Goal: Task Accomplishment & Management: Complete application form

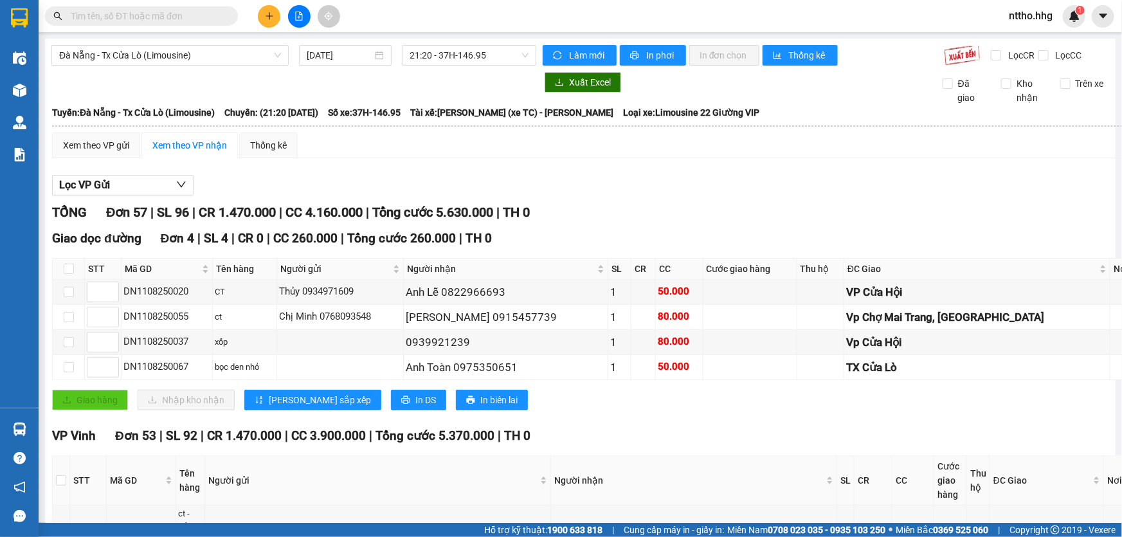
click at [1024, 23] on span "nttho.hhg" at bounding box center [1030, 16] width 64 height 16
click at [1028, 38] on span "Đăng xuất" at bounding box center [1044, 40] width 54 height 14
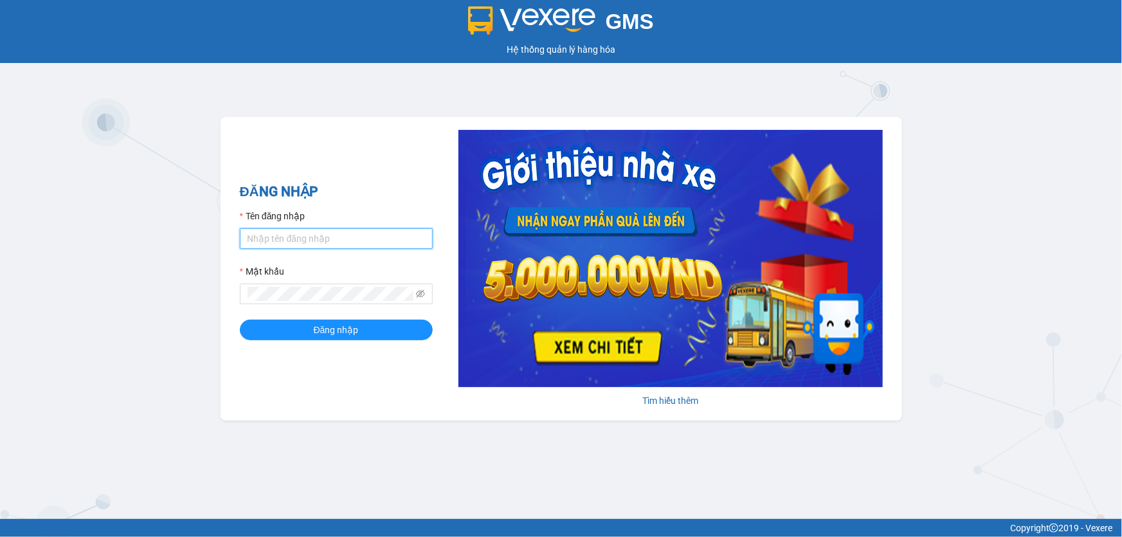
click at [279, 238] on input "Tên đăng nhập" at bounding box center [336, 238] width 193 height 21
type input "dltduong.hhg"
click at [240, 319] on button "Đăng nhập" at bounding box center [336, 329] width 193 height 21
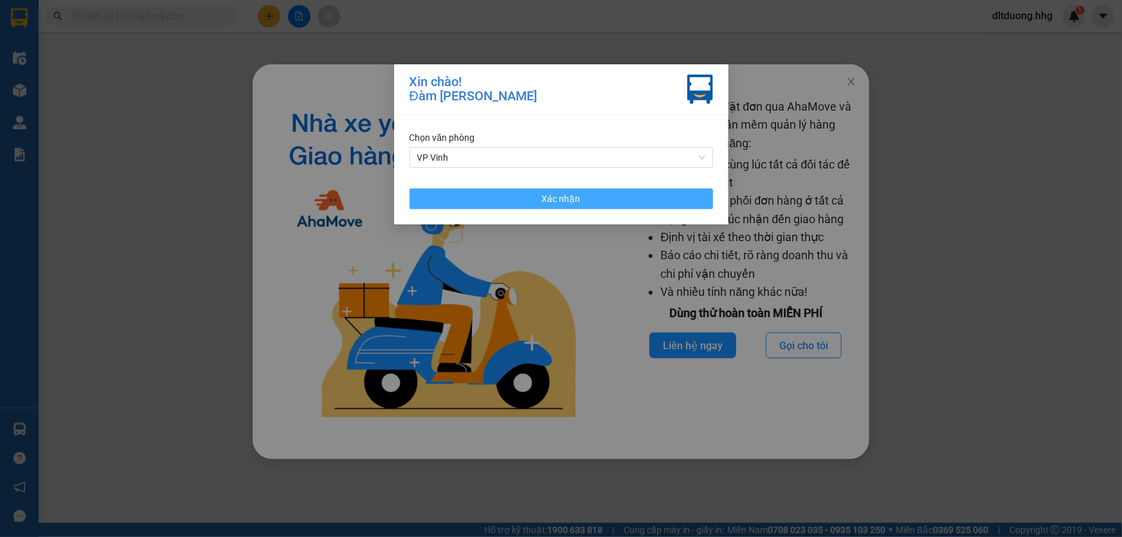
click at [602, 202] on button "Xác nhận" at bounding box center [560, 198] width 303 height 21
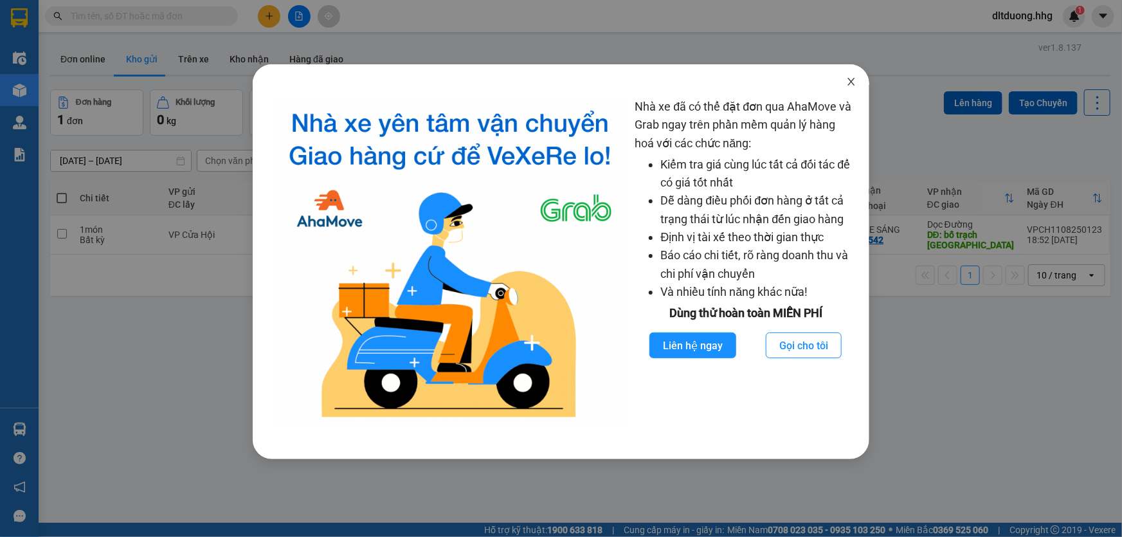
click at [848, 82] on icon "close" at bounding box center [851, 81] width 10 height 10
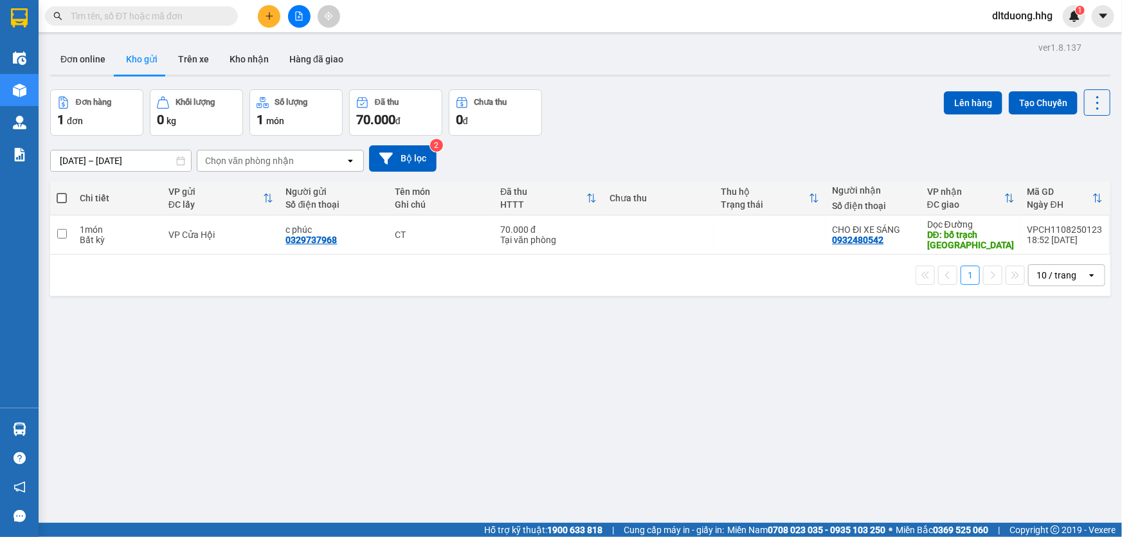
click at [265, 17] on icon "plus" at bounding box center [269, 16] width 9 height 9
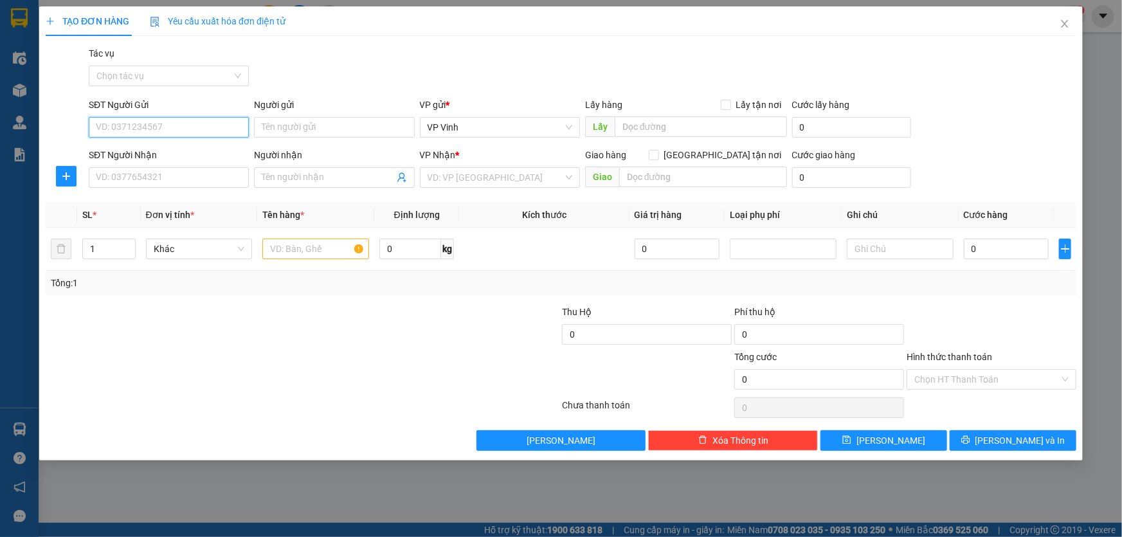
click at [213, 127] on input "SĐT Người Gửi" at bounding box center [169, 127] width 160 height 21
type input "0789424345"
click at [202, 156] on div "0789424345 - Huy" at bounding box center [168, 153] width 145 height 14
type input "Huy"
type input "0789424345"
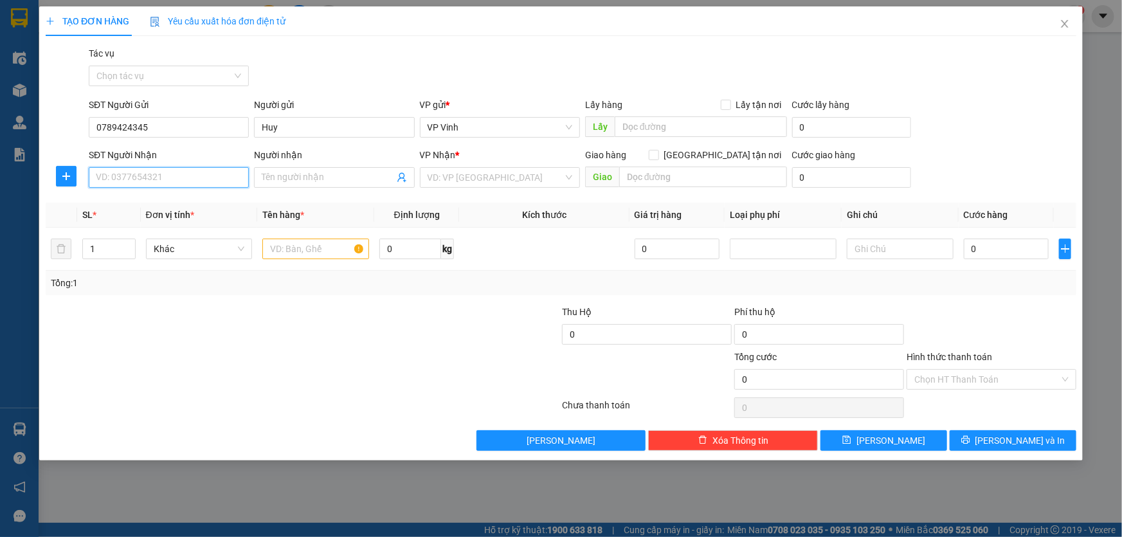
click at [205, 175] on input "SĐT Người Nhận" at bounding box center [169, 177] width 160 height 21
type input "0905486924"
click at [198, 201] on div "0905486924 - Ánh" at bounding box center [168, 203] width 145 height 14
type input "Ánh"
type input "Vp Nam Đàn"
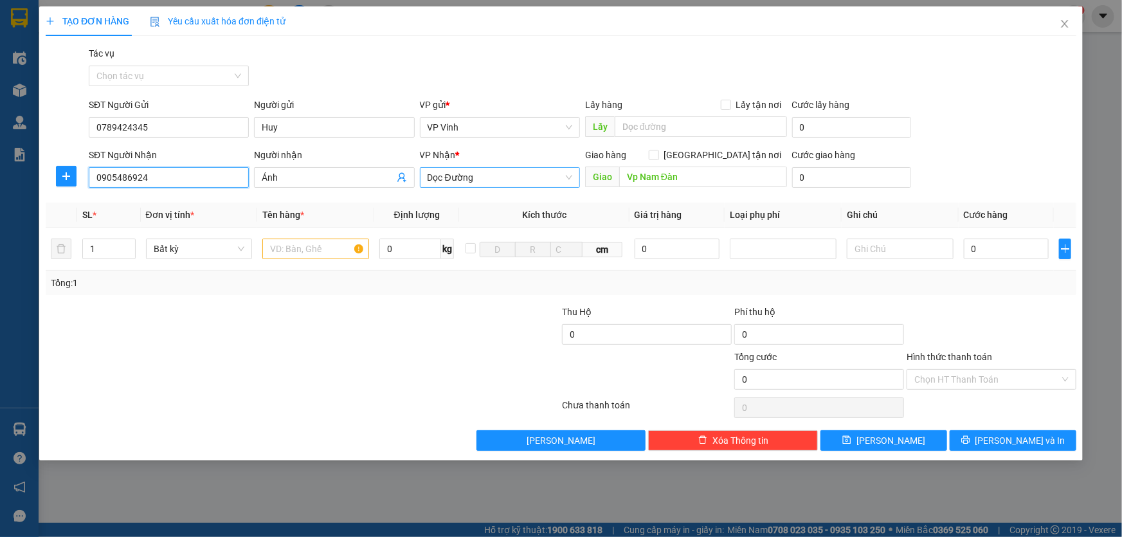
click at [567, 174] on span "Dọc Đường" at bounding box center [499, 177] width 145 height 19
type input "0905486924"
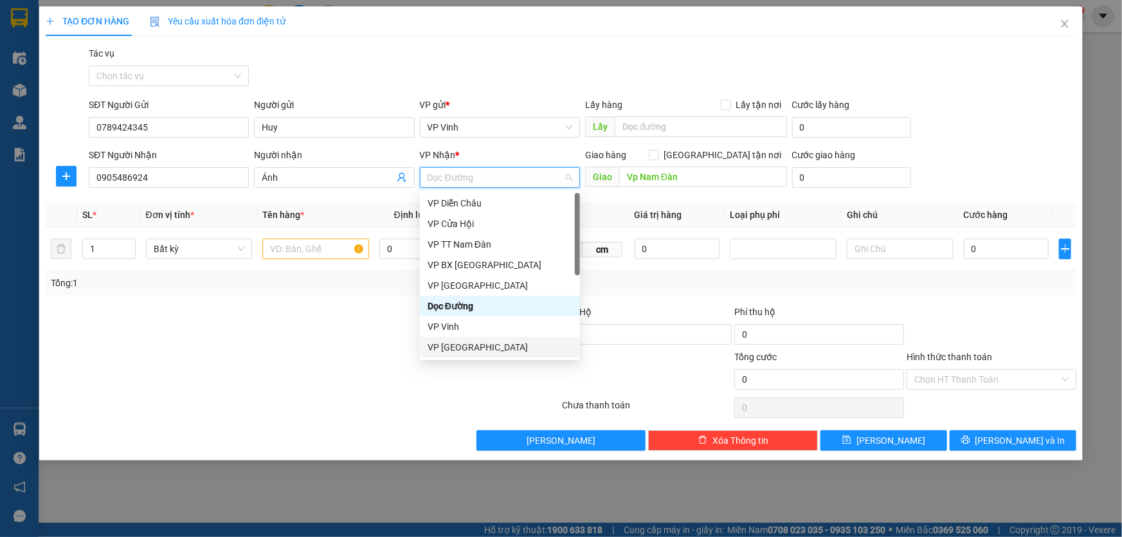
click at [461, 349] on div "VP [GEOGRAPHIC_DATA]" at bounding box center [499, 347] width 145 height 14
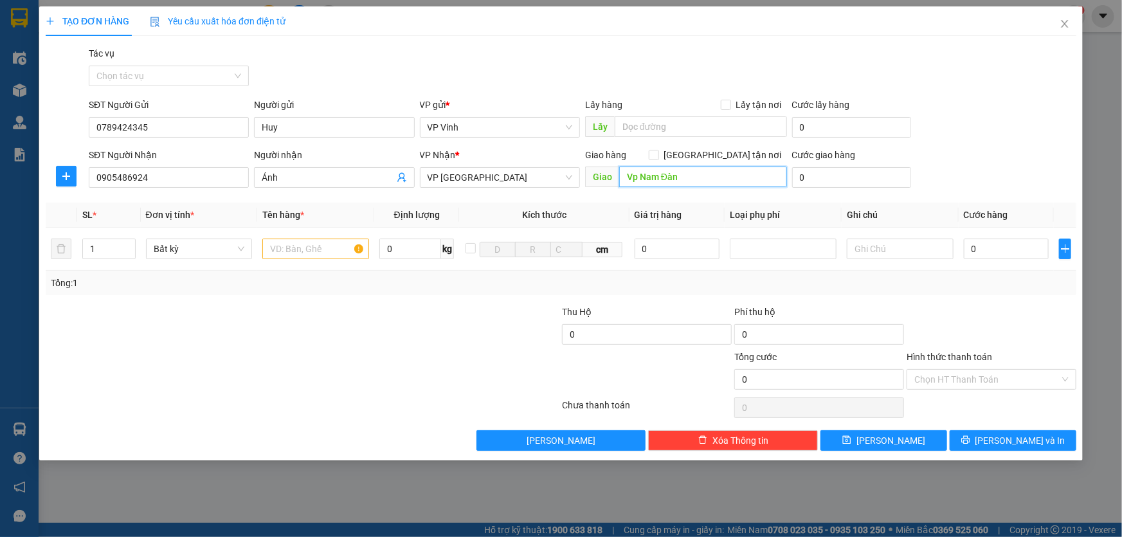
click at [715, 176] on input "Vp Nam Đàn" at bounding box center [703, 176] width 168 height 21
click at [285, 250] on input "text" at bounding box center [315, 248] width 107 height 21
type input "c"
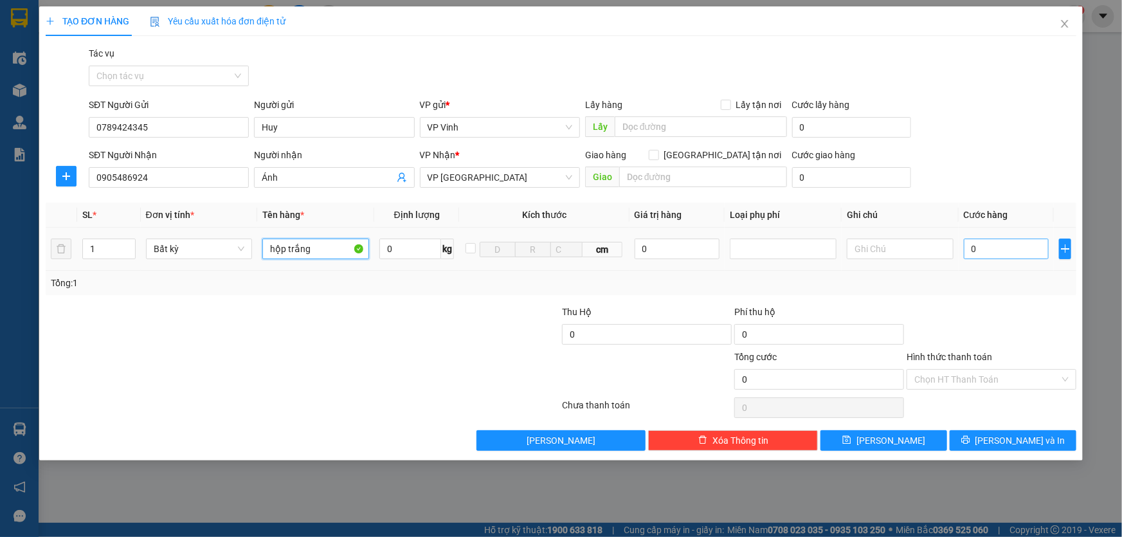
type input "hộp trắng"
click at [987, 256] on input "0" at bounding box center [1005, 248] width 85 height 21
type input "5"
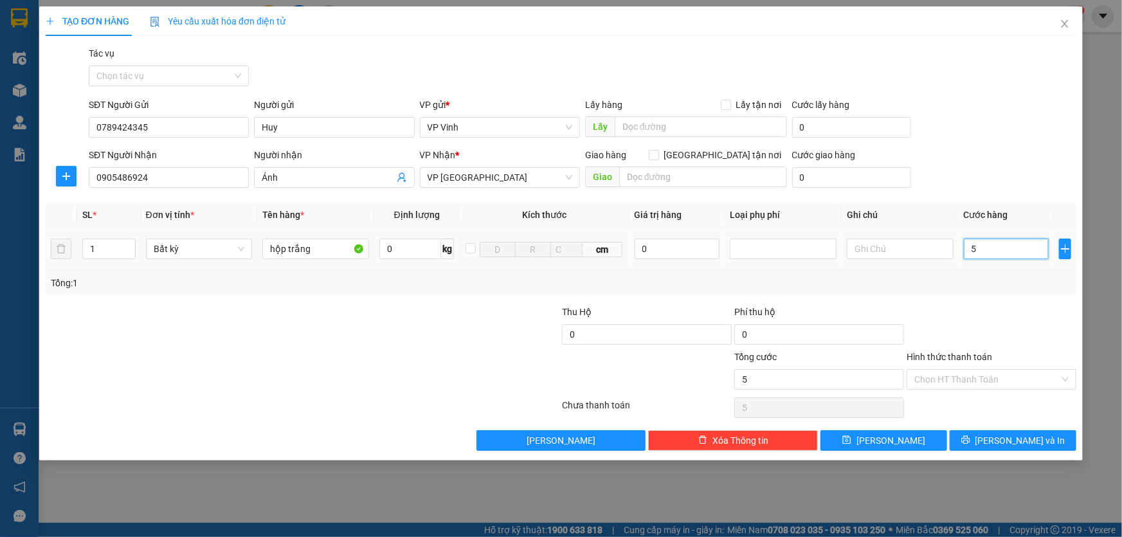
type input "50"
type input "500"
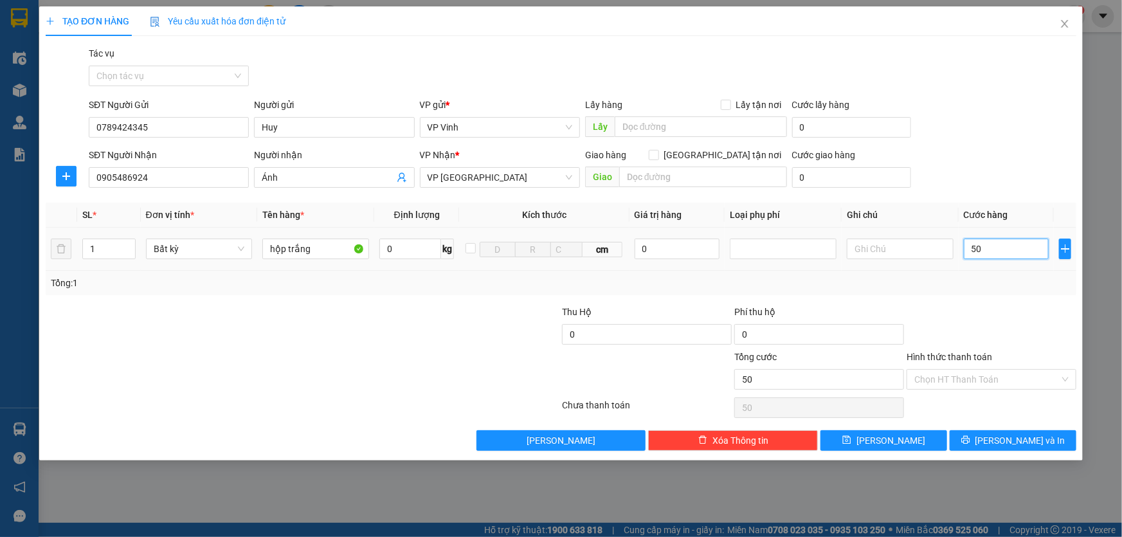
type input "500"
type input "5.000"
type input "50.000"
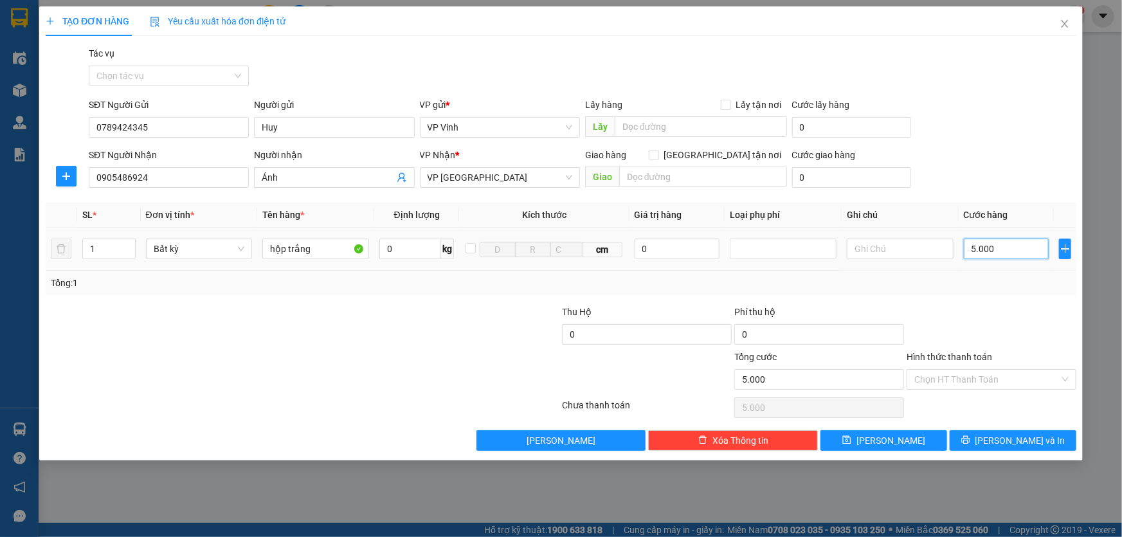
type input "50.000"
click at [1010, 438] on span "Lưu và In" at bounding box center [1020, 440] width 90 height 14
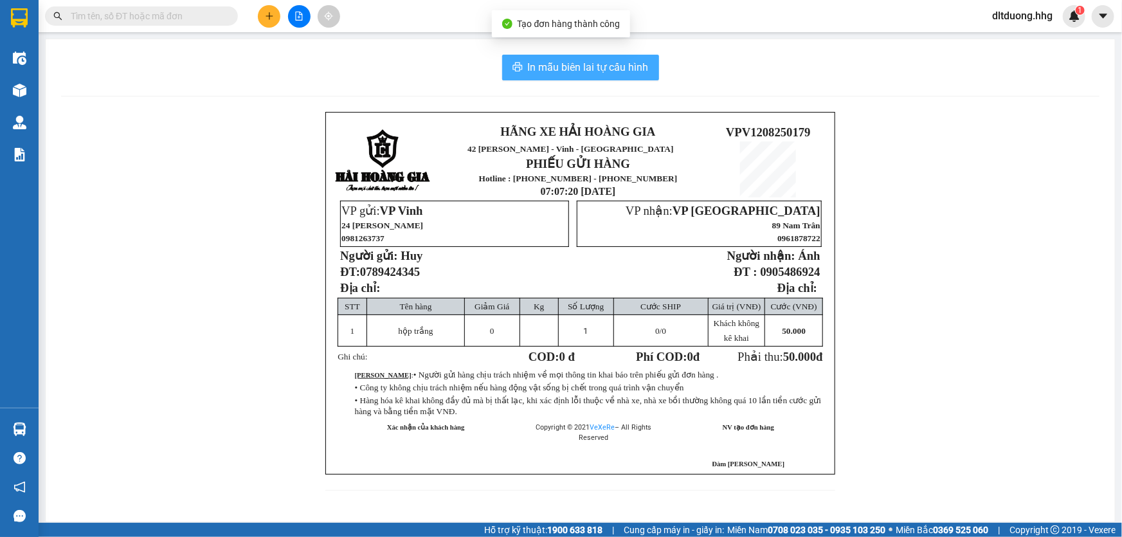
click at [609, 76] on button "In mẫu biên lai tự cấu hình" at bounding box center [580, 68] width 157 height 26
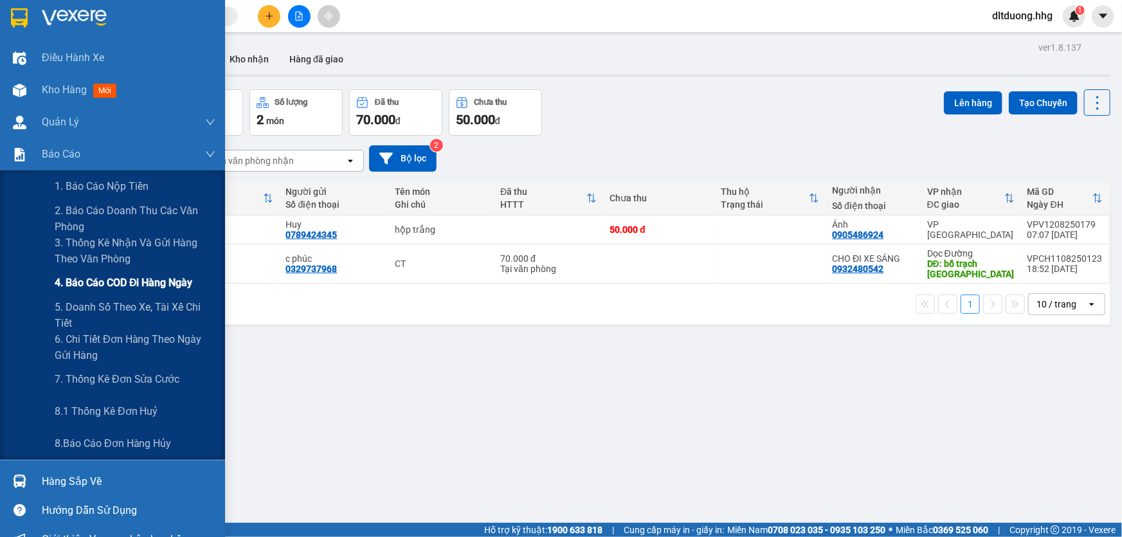
click at [80, 278] on span "4. Báo cáo COD đi hàng ngày" at bounding box center [124, 282] width 138 height 16
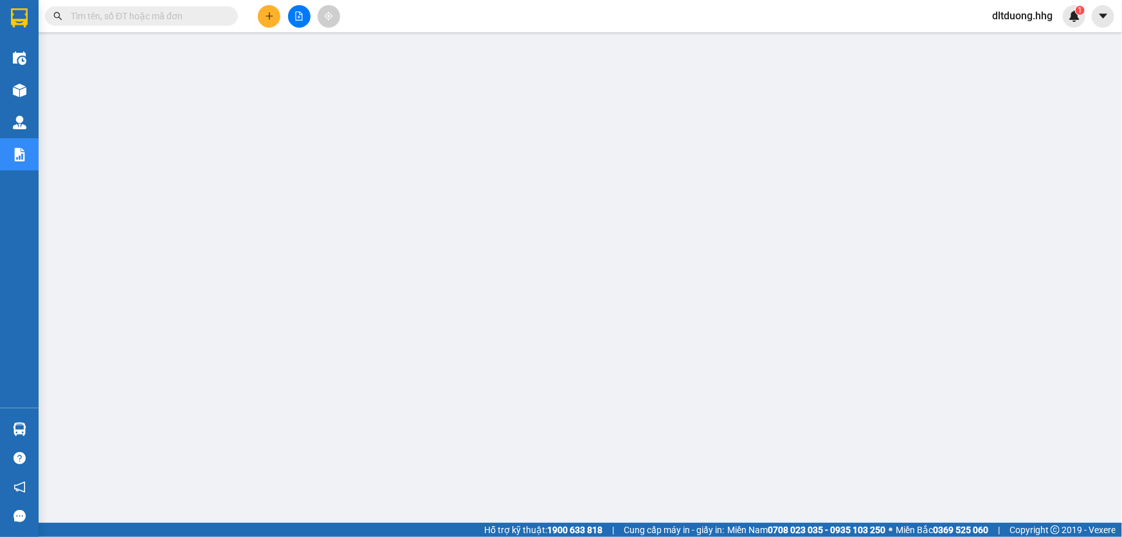
click at [172, 15] on input "text" at bounding box center [147, 16] width 152 height 14
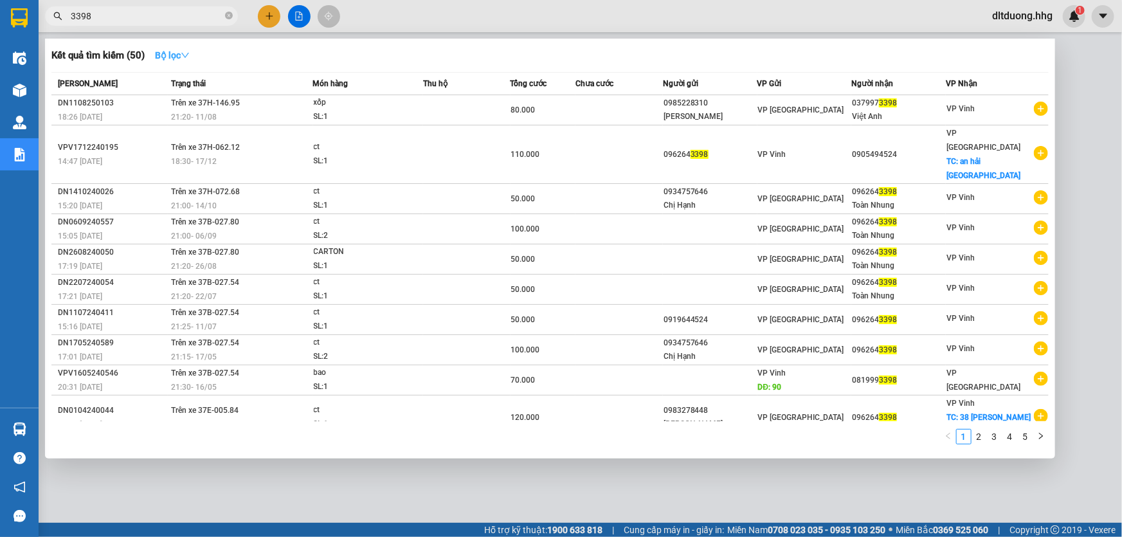
type input "3398"
click at [181, 57] on strong "Bộ lọc" at bounding box center [172, 55] width 35 height 10
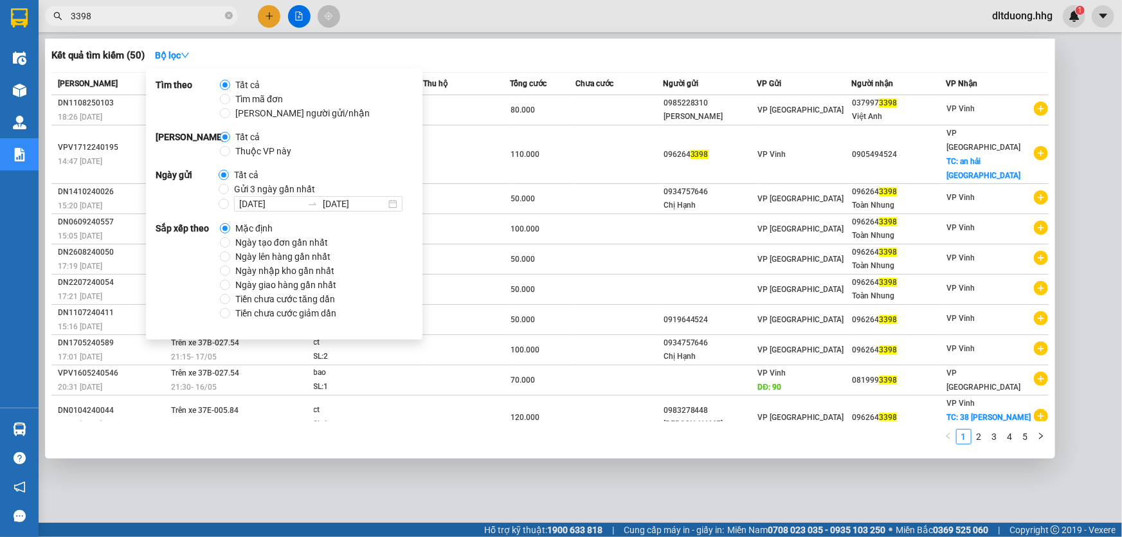
click at [230, 191] on span "Gửi 3 ngày gần nhất" at bounding box center [274, 189] width 91 height 14
click at [229, 191] on input "Gửi 3 ngày gần nhất" at bounding box center [224, 189] width 10 height 10
radio input "true"
radio input "false"
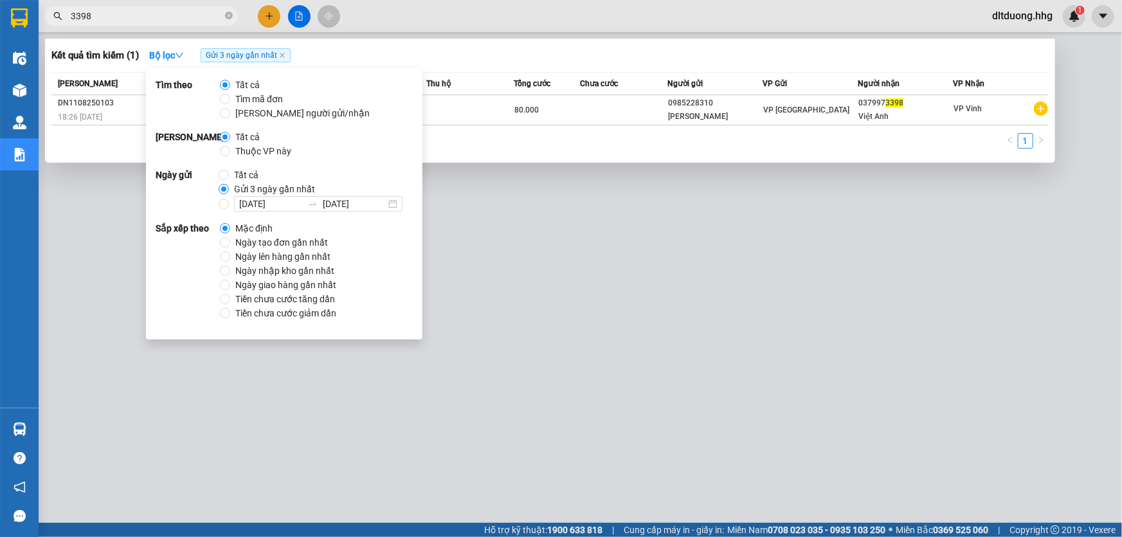
click at [527, 146] on div "1" at bounding box center [549, 144] width 997 height 23
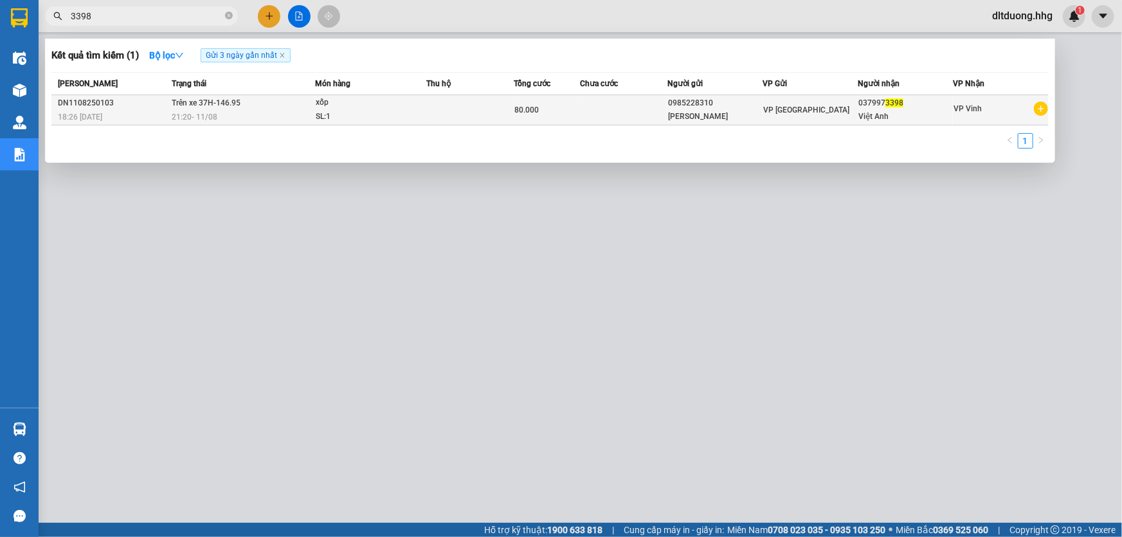
click at [543, 111] on div "80.000" at bounding box center [546, 110] width 64 height 14
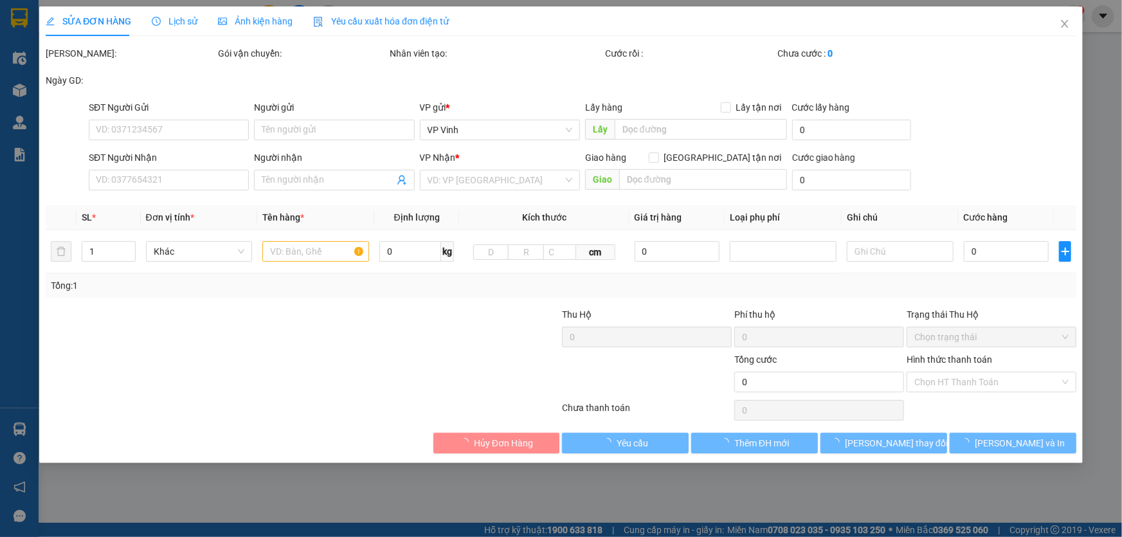
type input "0985228310"
type input "Hoàng Anh"
type input "0379973398"
type input "Việt Anh"
type input "80.000"
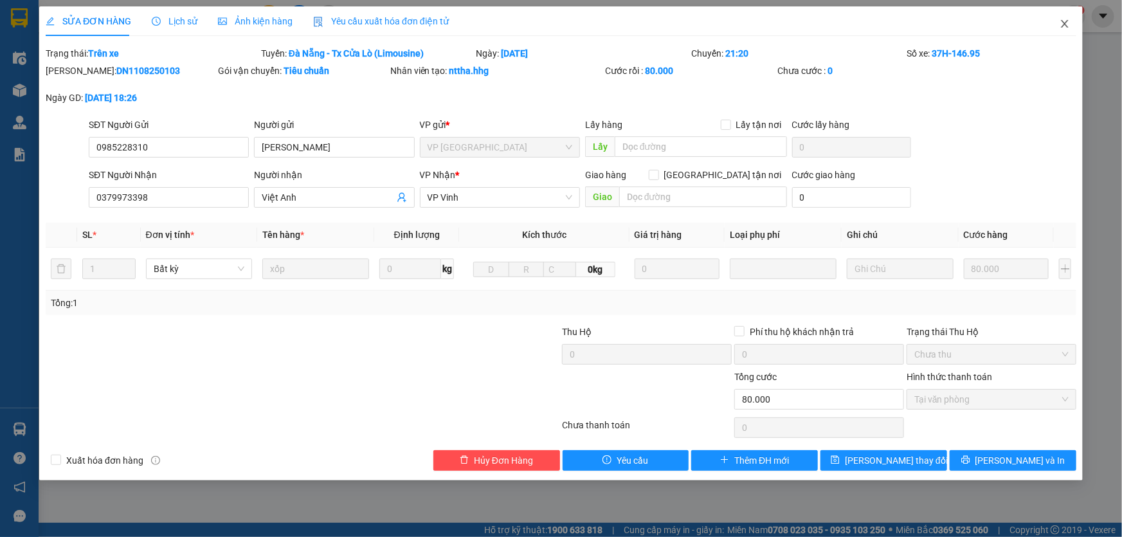
click at [1066, 19] on icon "close" at bounding box center [1064, 24] width 10 height 10
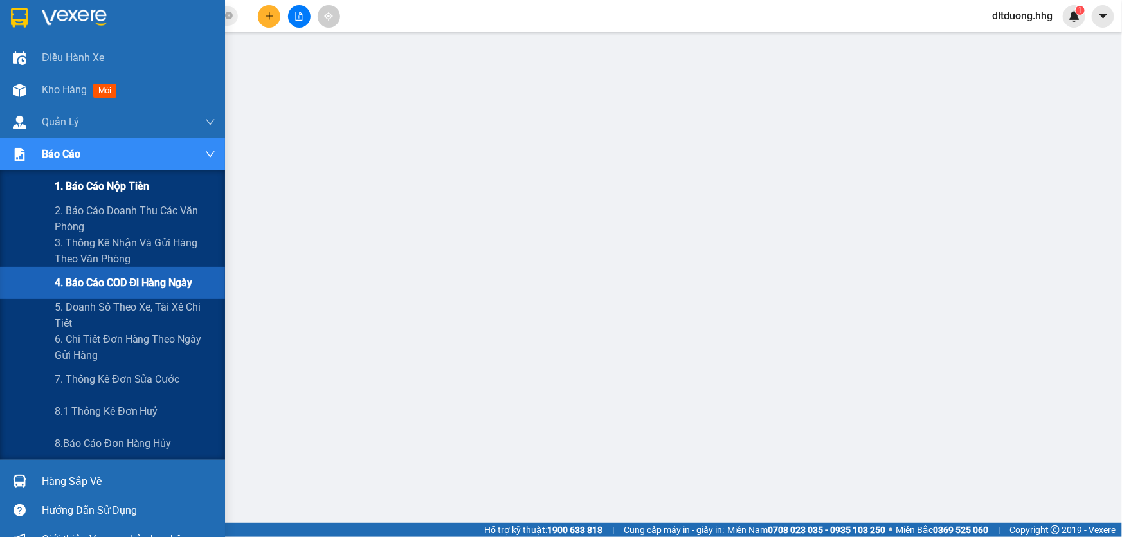
click at [81, 192] on span "1. Báo cáo nộp tiền" at bounding box center [102, 186] width 94 height 16
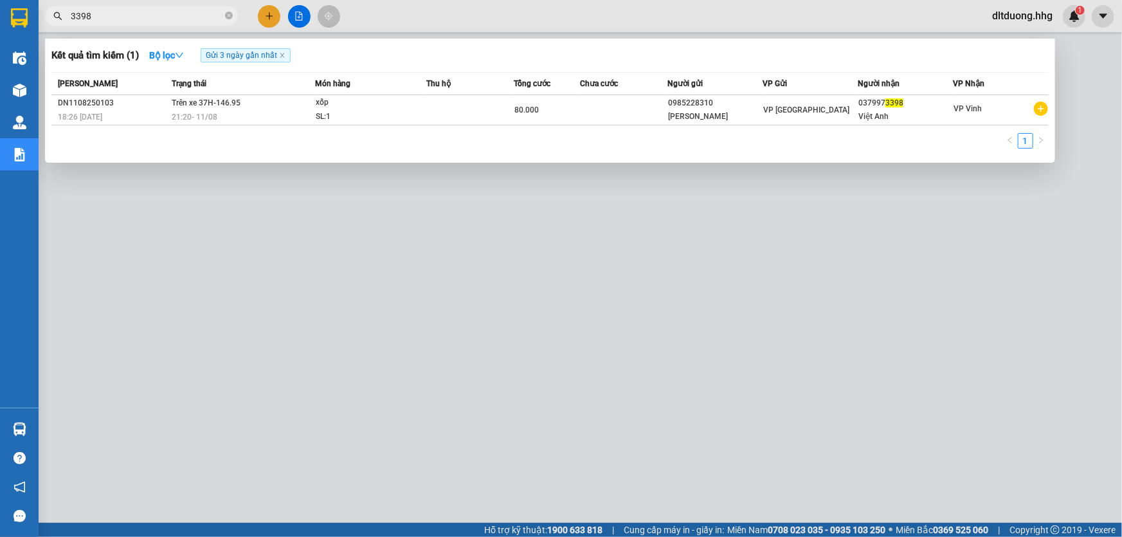
click at [122, 15] on input "3398" at bounding box center [147, 16] width 152 height 14
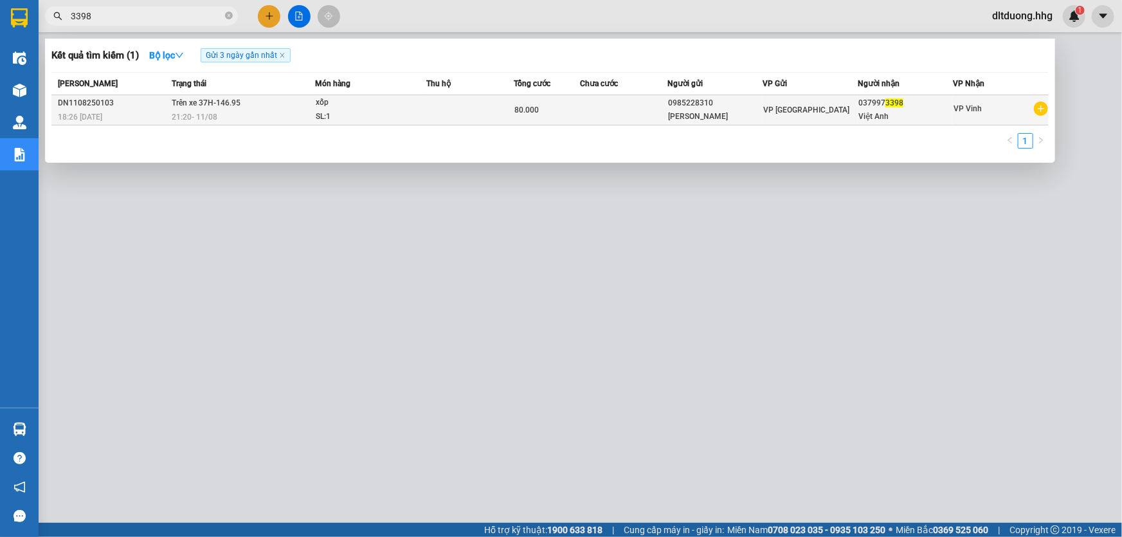
click at [222, 123] on td "Trên xe 37H-146.95 21:20 - 11/08" at bounding box center [241, 110] width 147 height 30
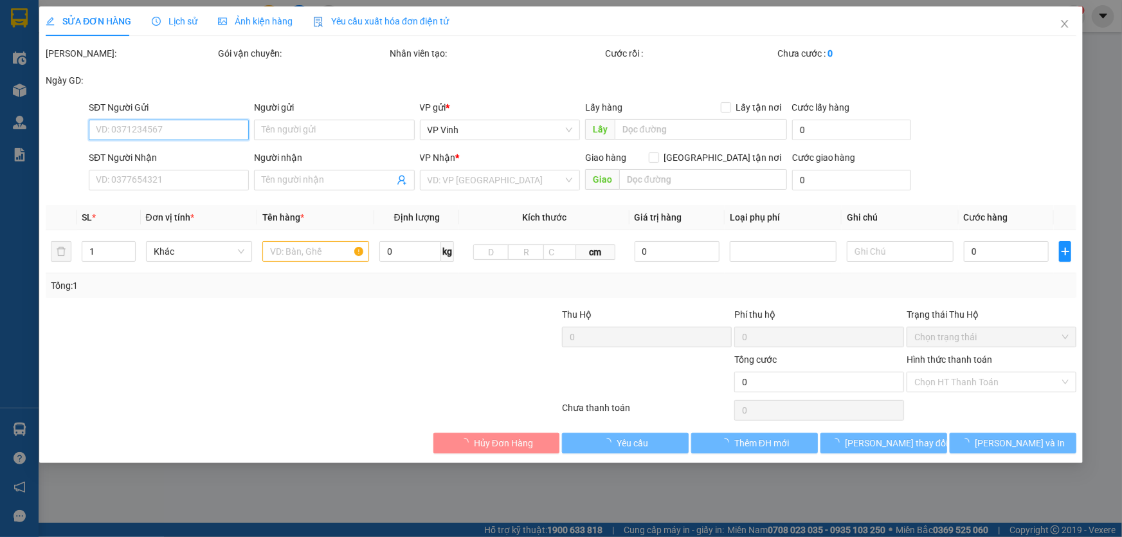
type input "0985228310"
type input "Hoàng Anh"
type input "0379973398"
type input "Việt Anh"
type input "80.000"
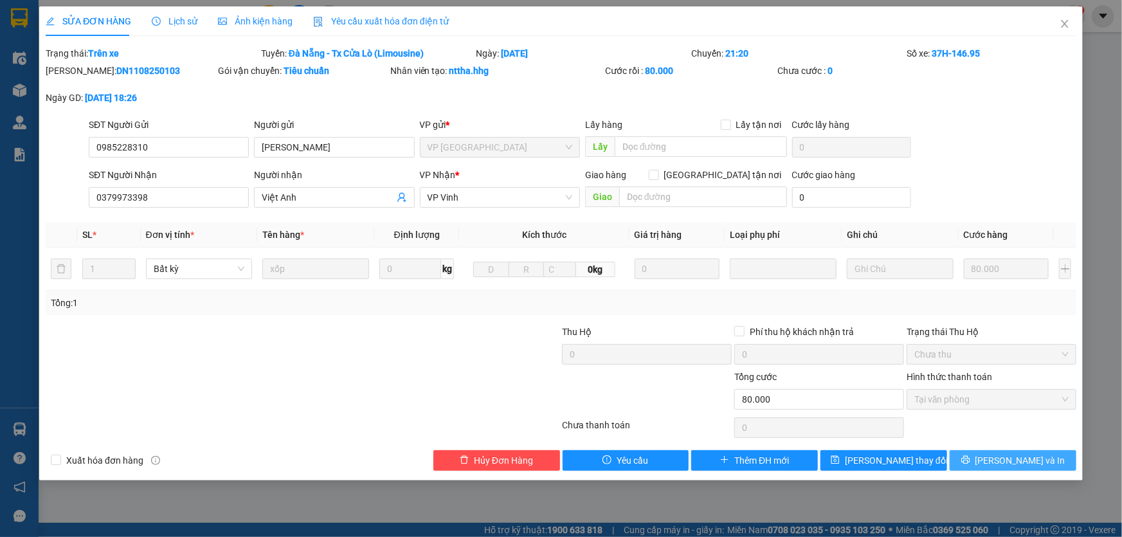
click at [970, 460] on icon "printer" at bounding box center [965, 459] width 9 height 9
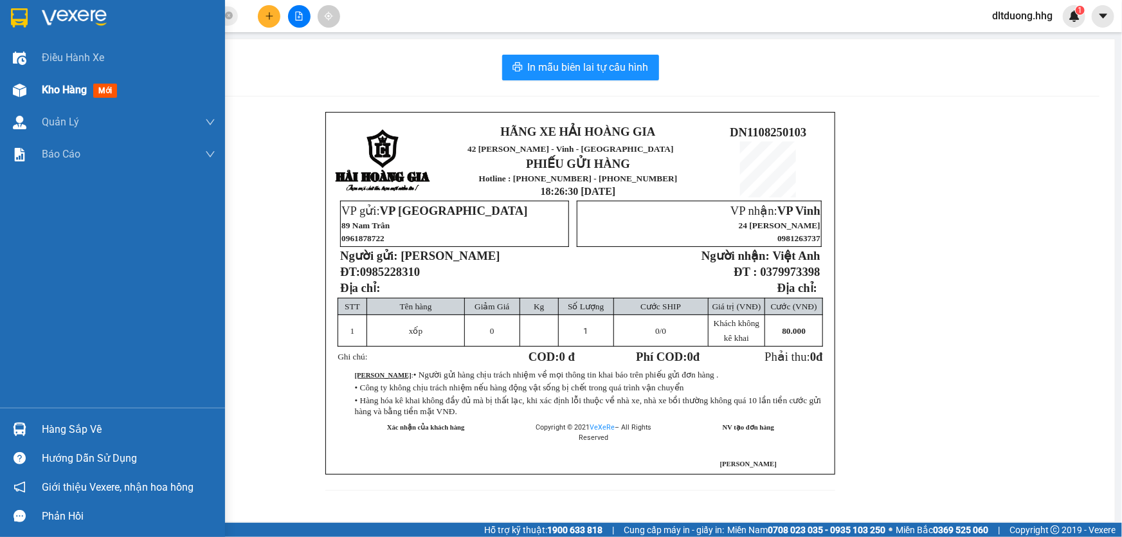
click at [63, 85] on span "Kho hàng" at bounding box center [64, 90] width 45 height 12
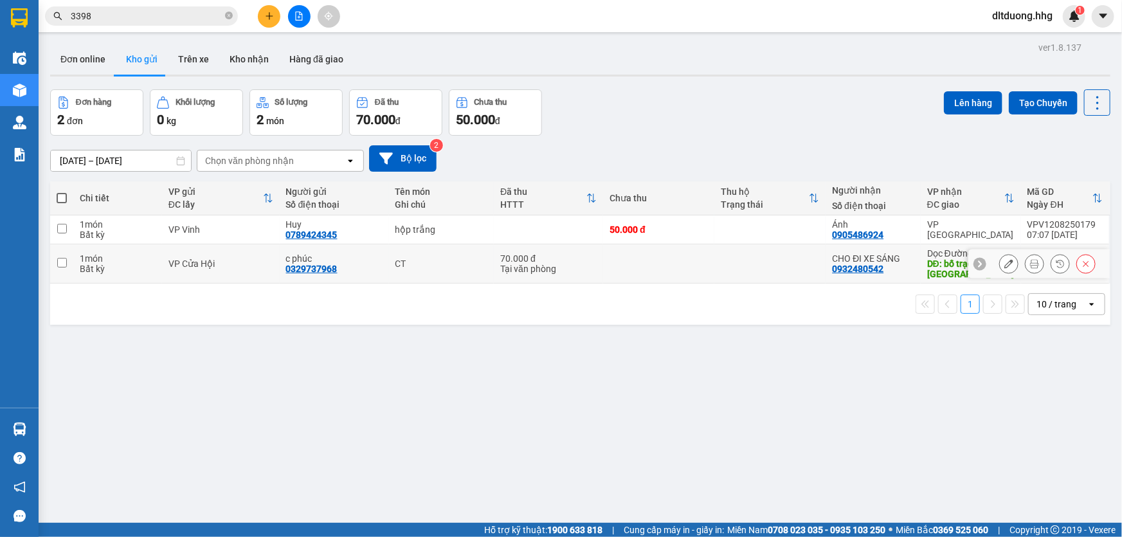
click at [64, 262] on input "checkbox" at bounding box center [62, 263] width 10 height 10
checkbox input "true"
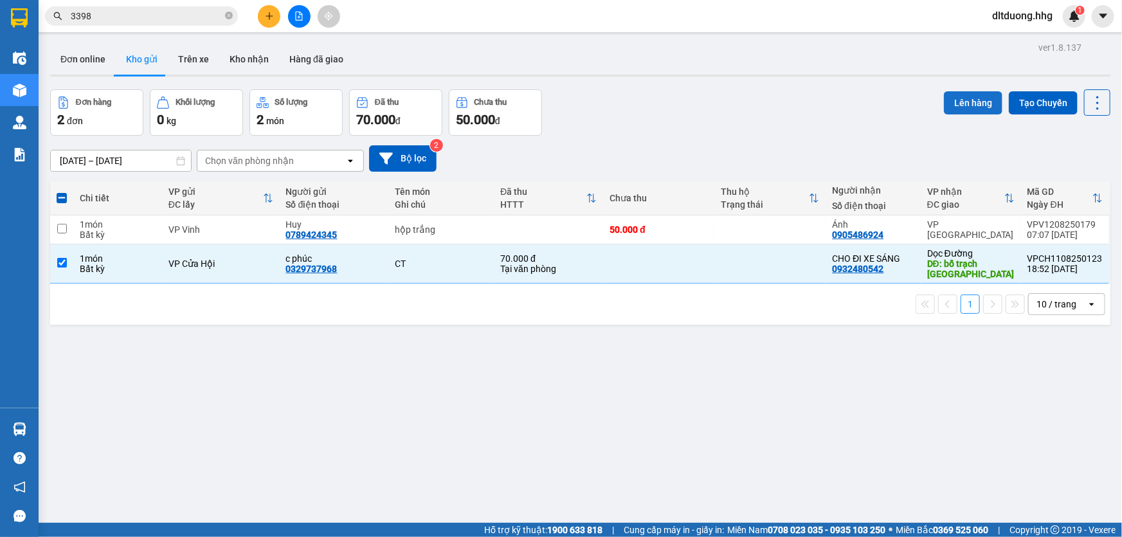
click at [953, 105] on button "Lên hàng" at bounding box center [973, 102] width 58 height 23
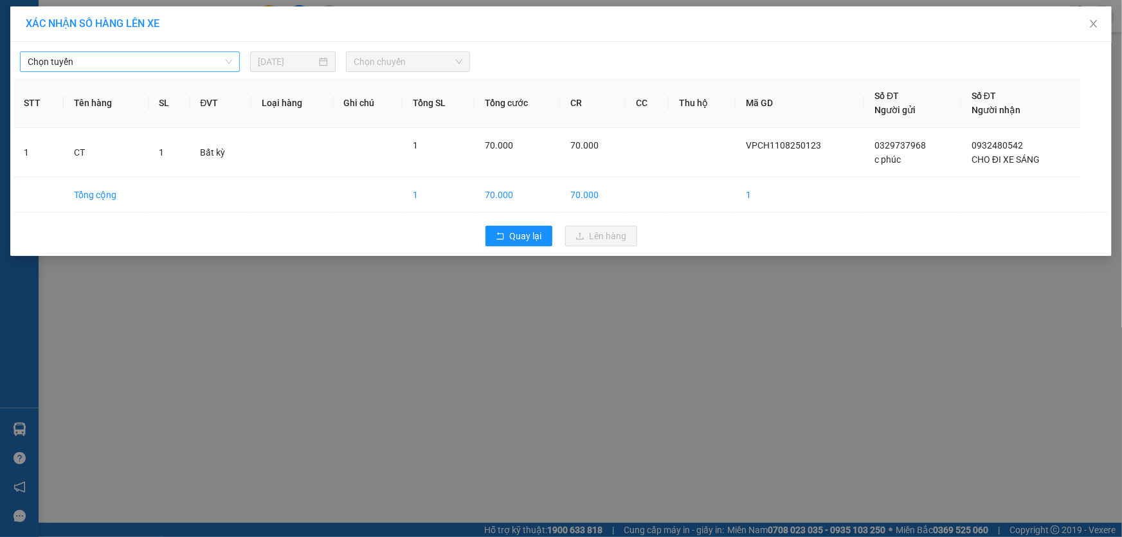
click at [219, 62] on span "Chọn tuyến" at bounding box center [130, 61] width 204 height 19
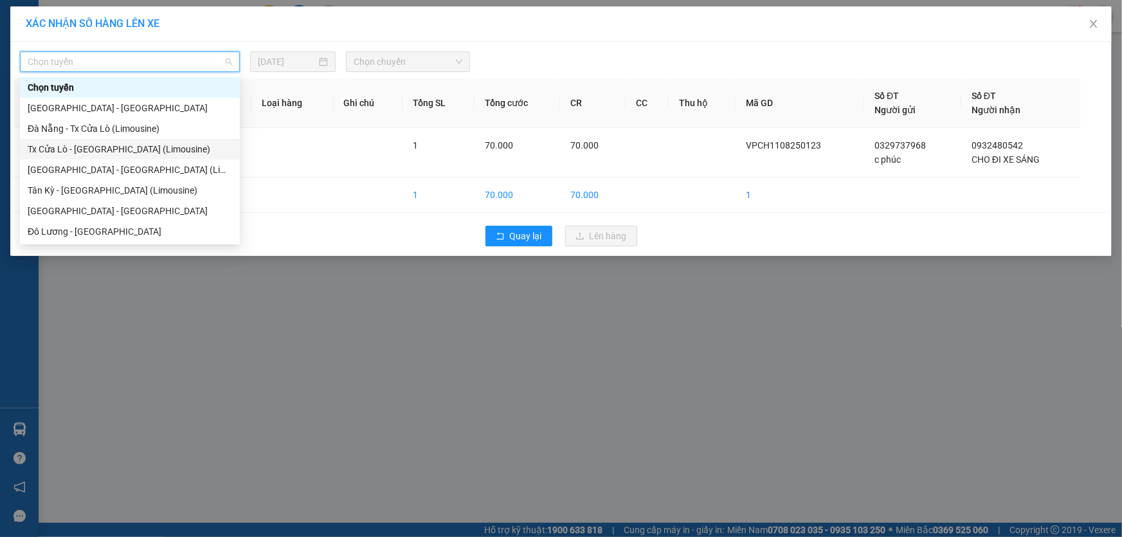
click at [140, 148] on div "Tx Cửa Lò - Đà Nẵng (Limousine)" at bounding box center [130, 149] width 204 height 14
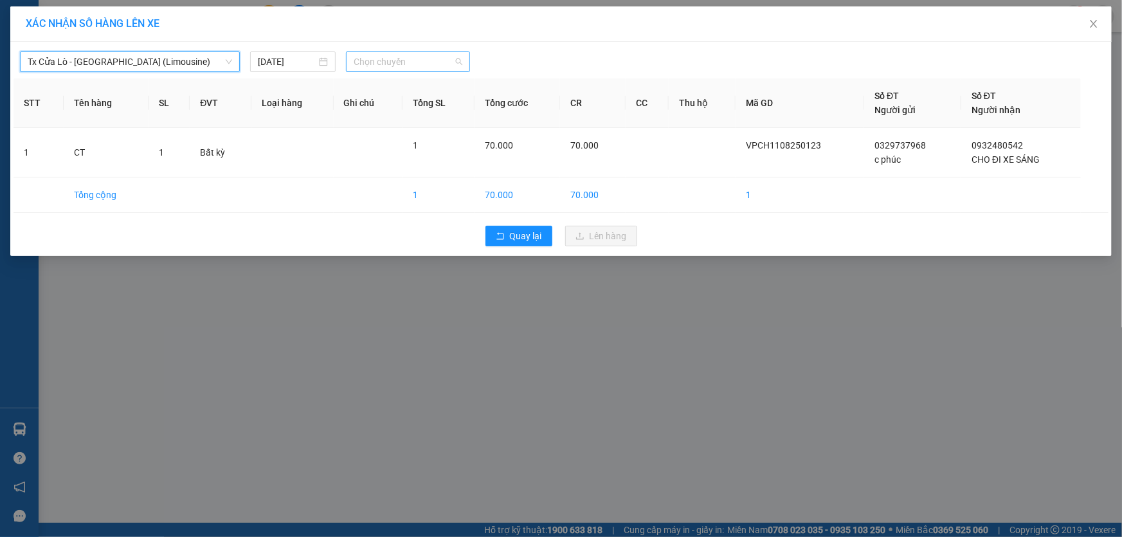
click at [388, 67] on span "Chọn chuyến" at bounding box center [408, 61] width 109 height 19
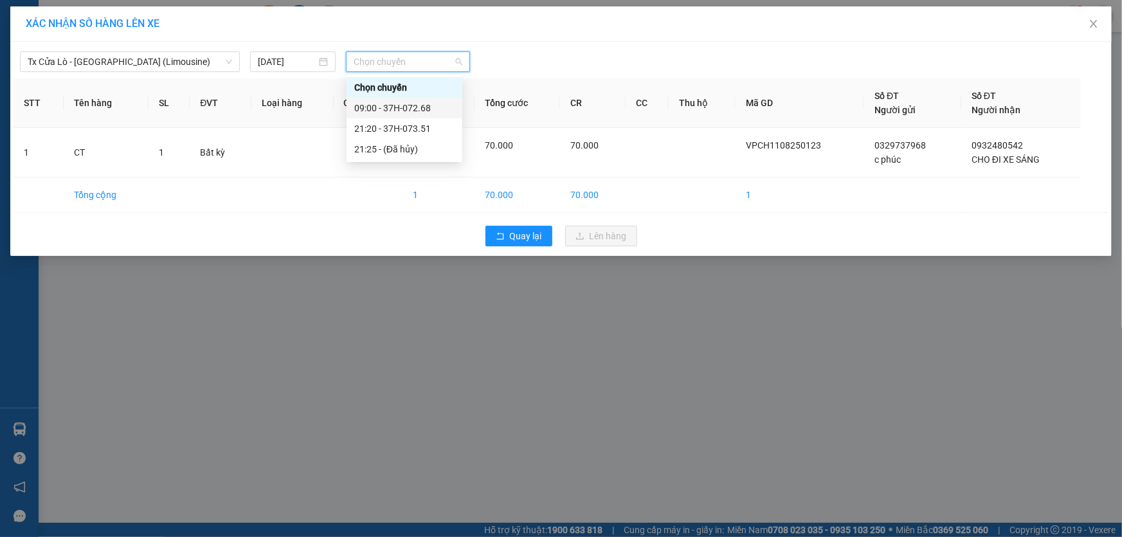
click at [412, 109] on div "09:00 - 37H-072.68" at bounding box center [404, 108] width 100 height 14
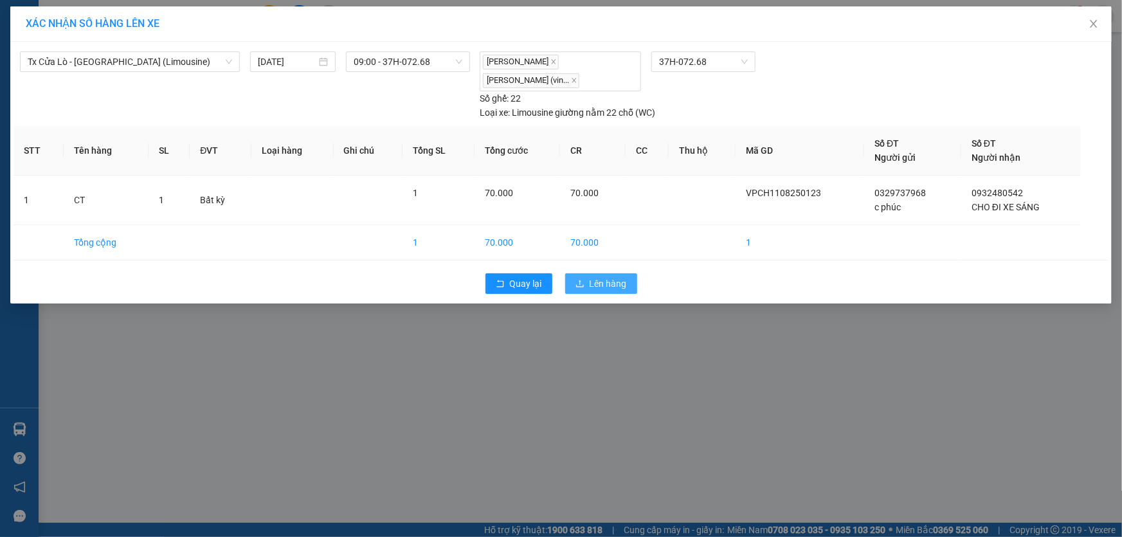
click at [604, 284] on span "Lên hàng" at bounding box center [607, 283] width 37 height 14
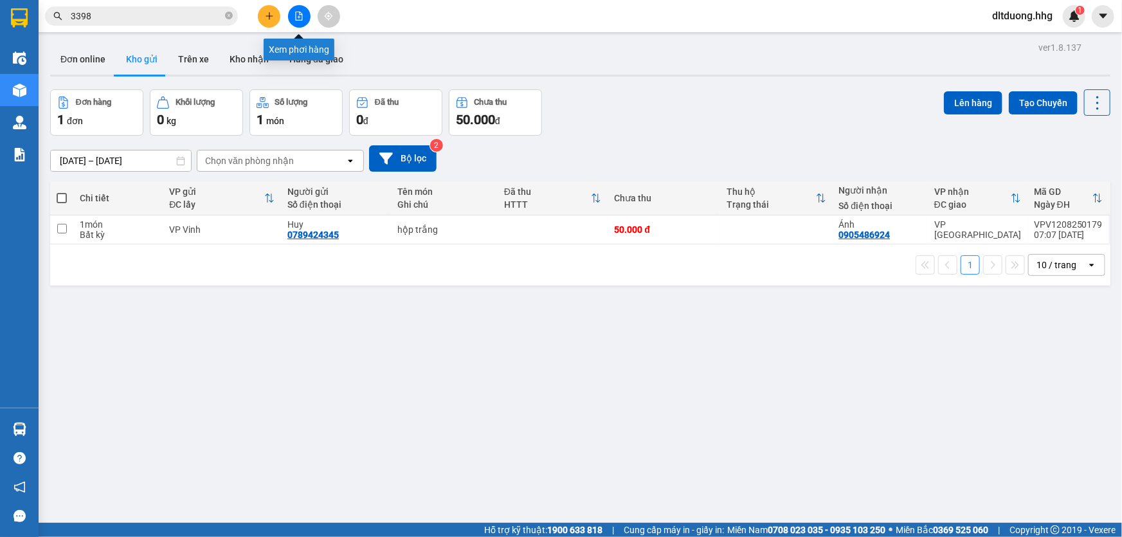
click at [294, 13] on icon "file-add" at bounding box center [298, 16] width 9 height 9
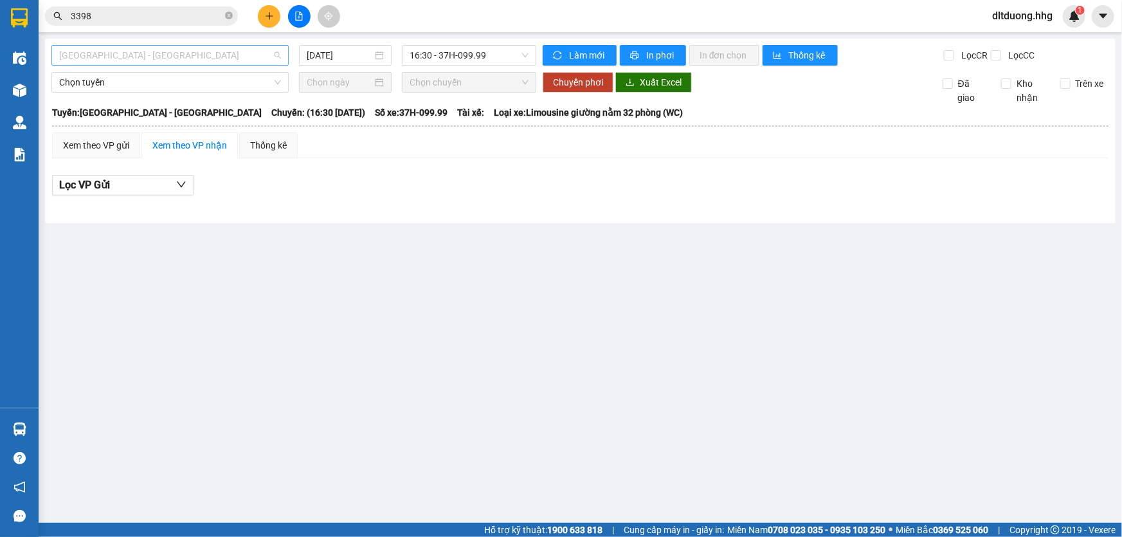
click at [236, 48] on span "Quảng Ngãi - Con Cuông" at bounding box center [170, 55] width 222 height 19
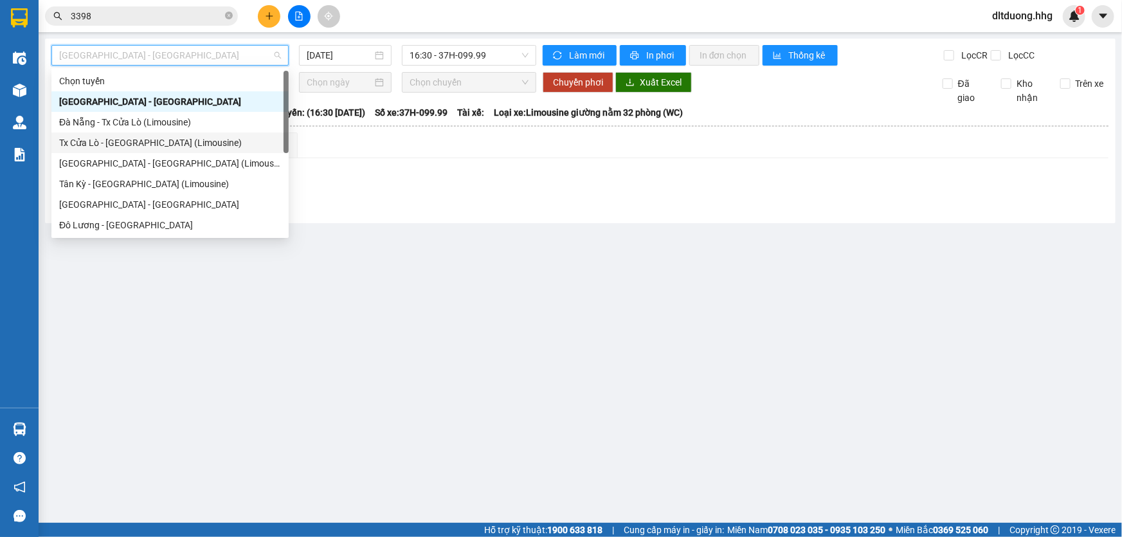
click at [149, 146] on div "Tx Cửa Lò - Đà Nẵng (Limousine)" at bounding box center [170, 143] width 222 height 14
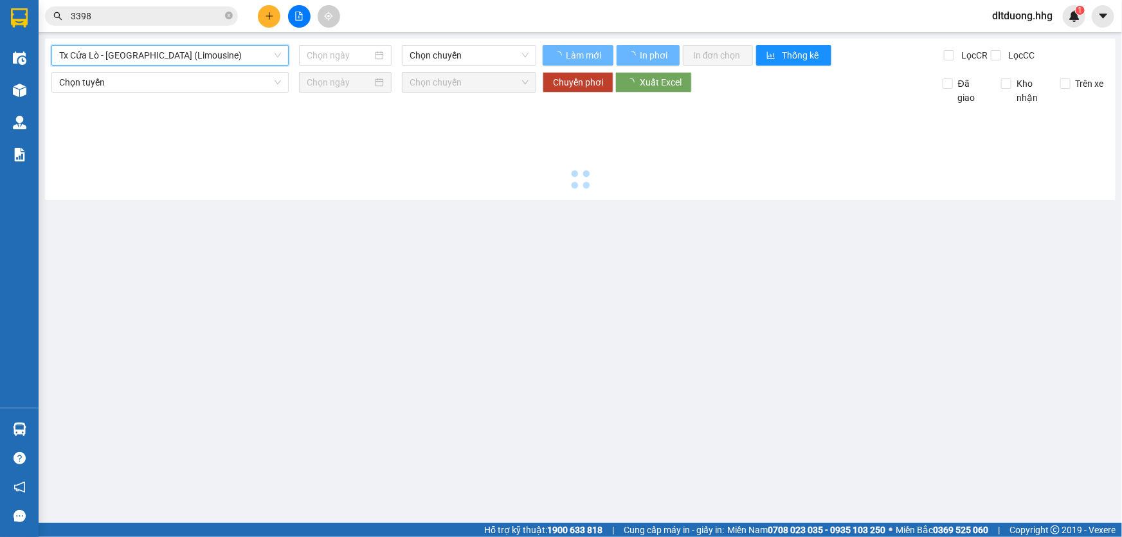
type input "12/08/2025"
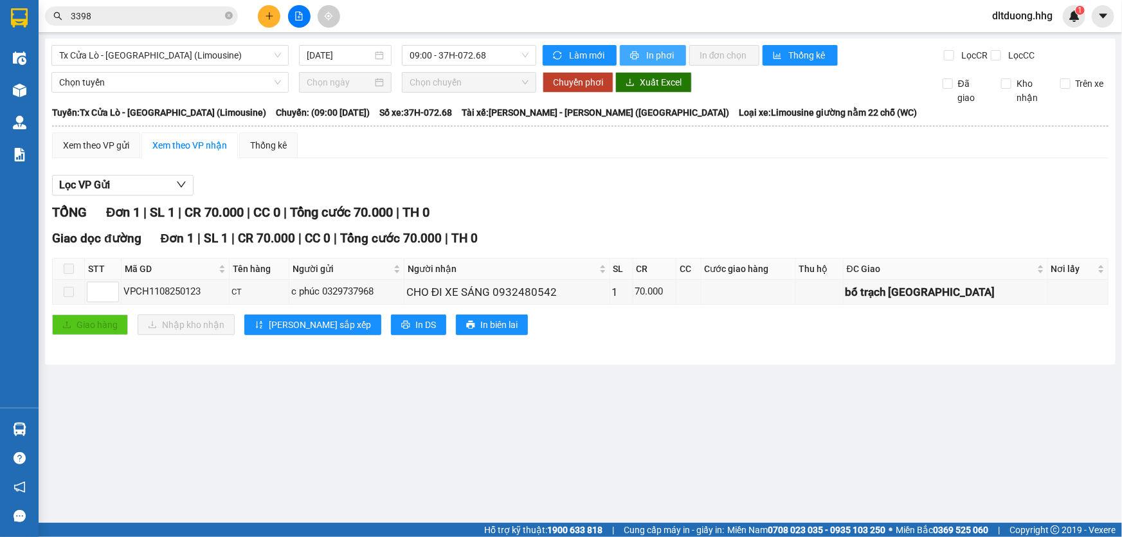
click at [646, 51] on span "In phơi" at bounding box center [661, 55] width 30 height 14
click at [179, 19] on input "3398" at bounding box center [147, 16] width 152 height 14
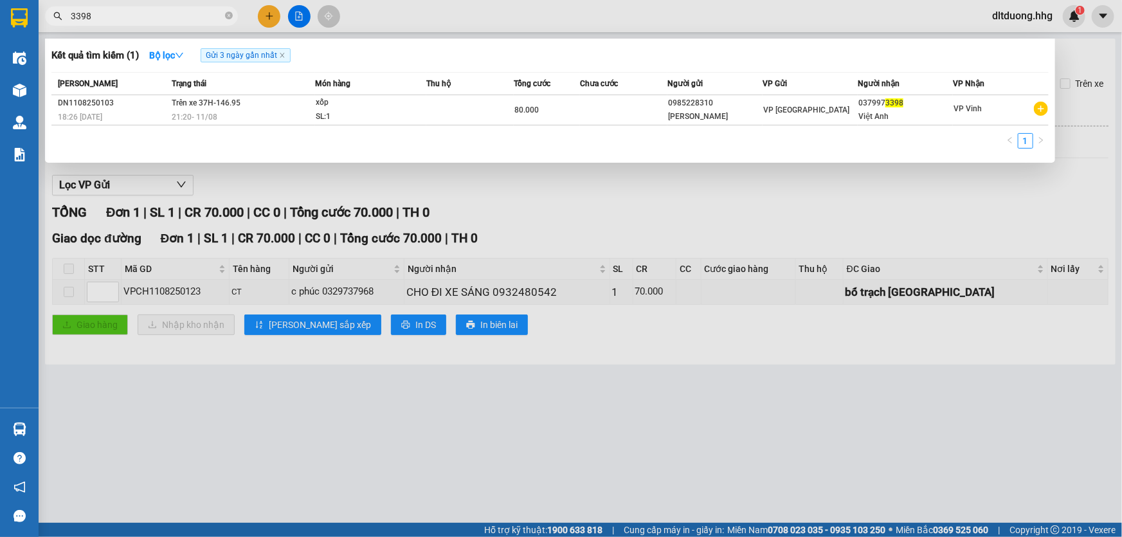
click at [642, 429] on div at bounding box center [561, 268] width 1122 height 537
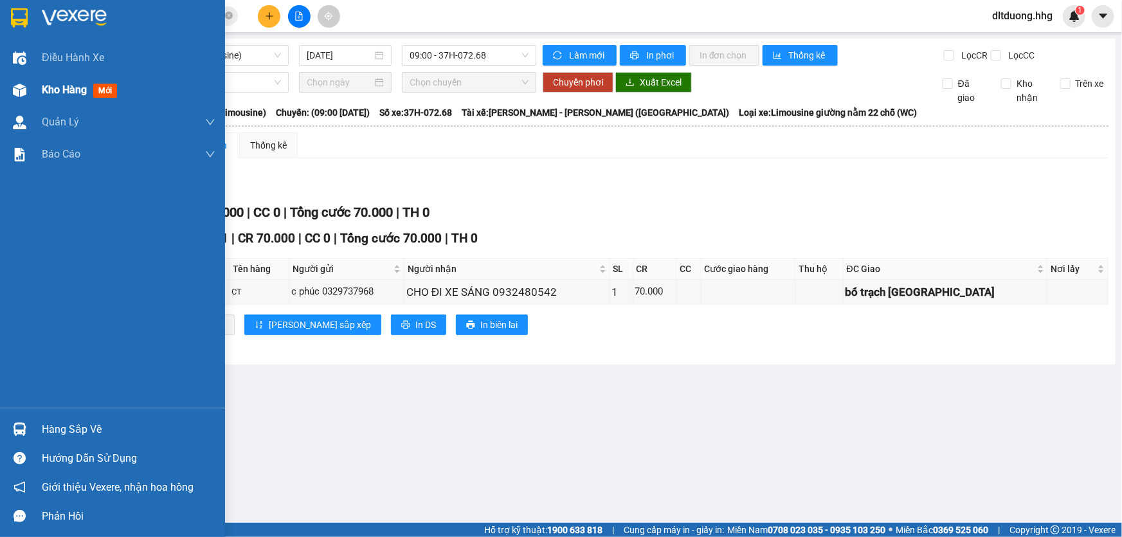
click at [51, 91] on span "Kho hàng" at bounding box center [64, 90] width 45 height 12
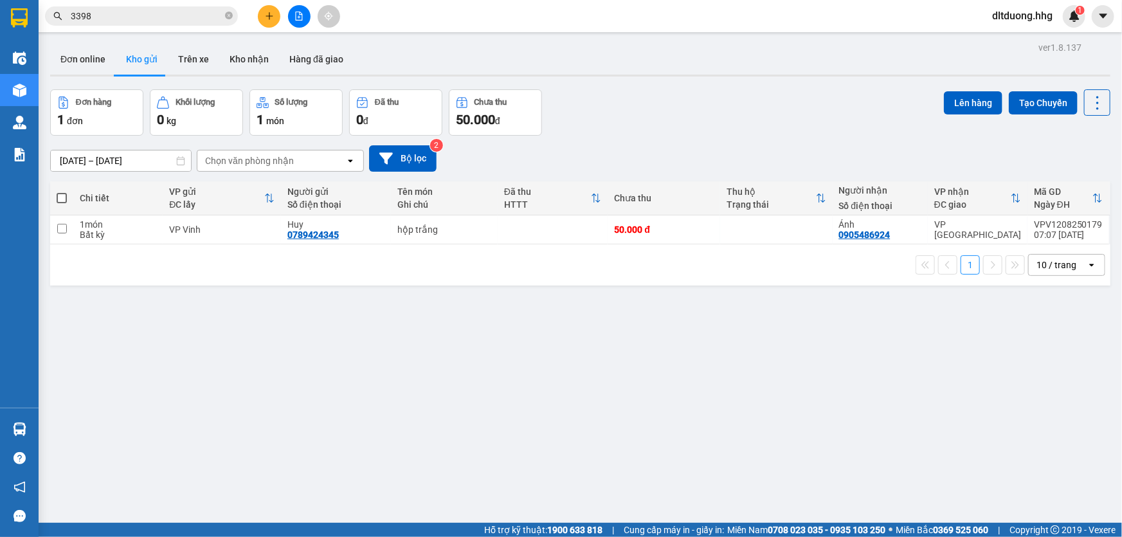
click at [108, 22] on input "3398" at bounding box center [147, 16] width 152 height 14
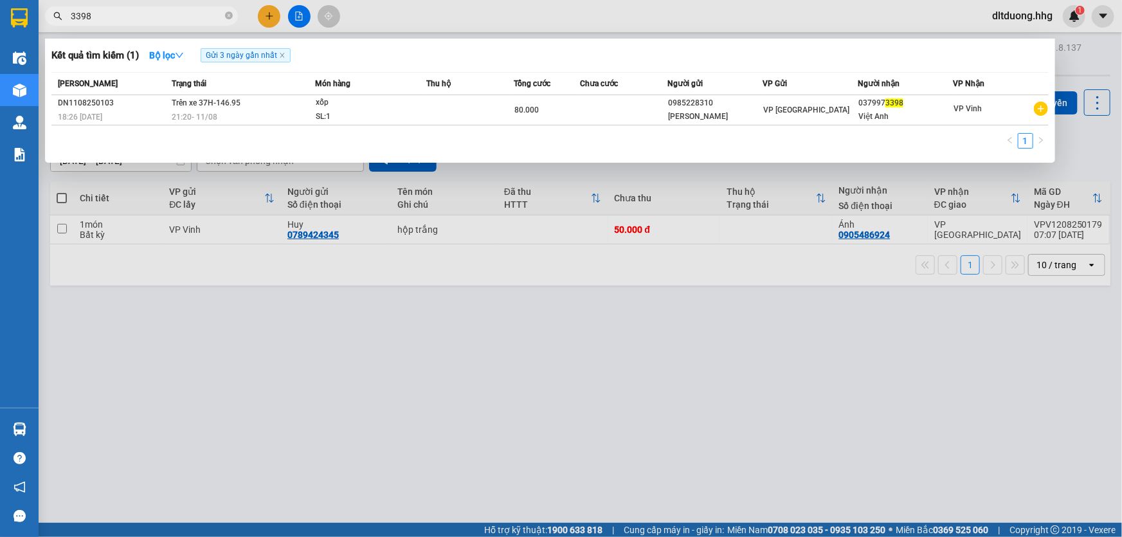
click at [108, 22] on input "3398" at bounding box center [147, 16] width 152 height 14
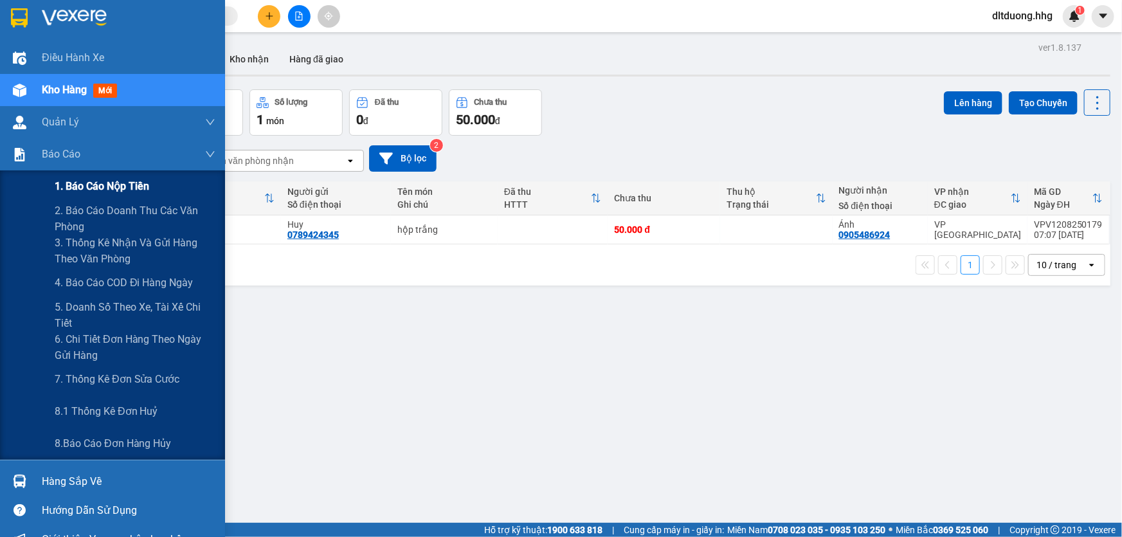
click at [104, 186] on span "1. Báo cáo nộp tiền" at bounding box center [102, 186] width 94 height 16
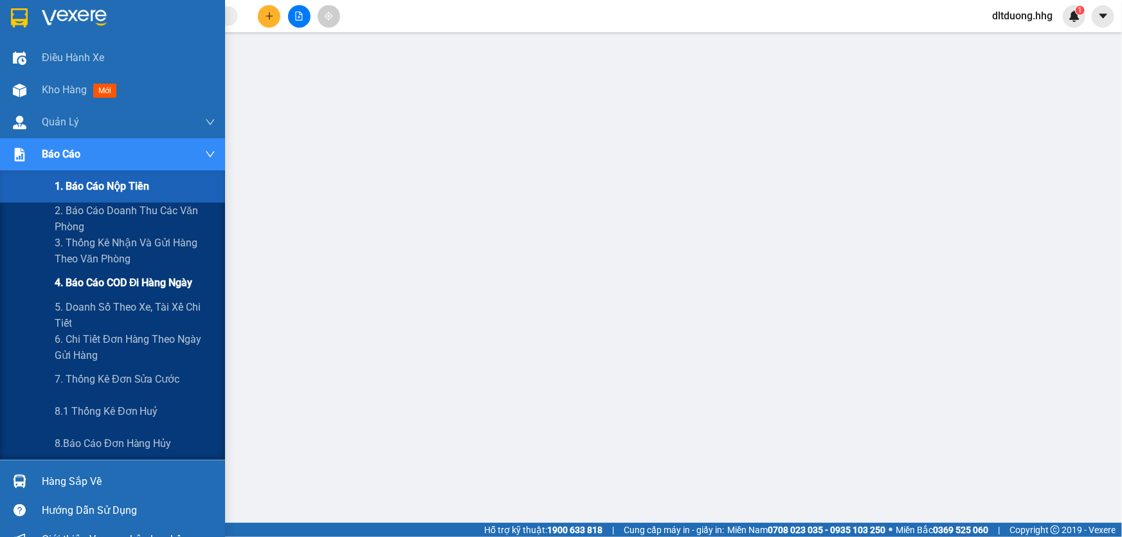
click at [85, 285] on span "4. Báo cáo COD đi hàng ngày" at bounding box center [124, 282] width 138 height 16
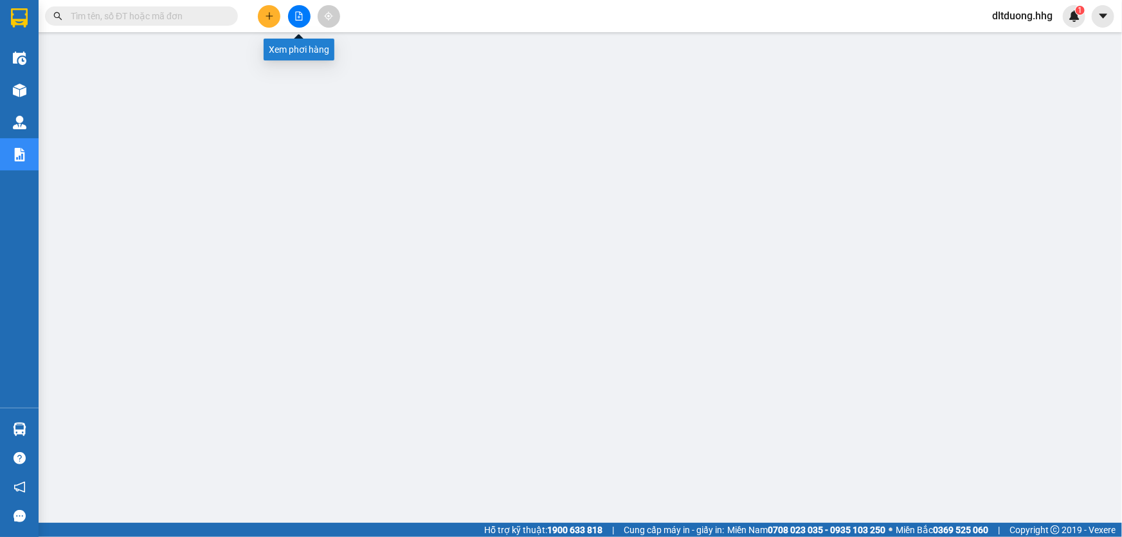
click at [294, 19] on icon "file-add" at bounding box center [298, 16] width 9 height 9
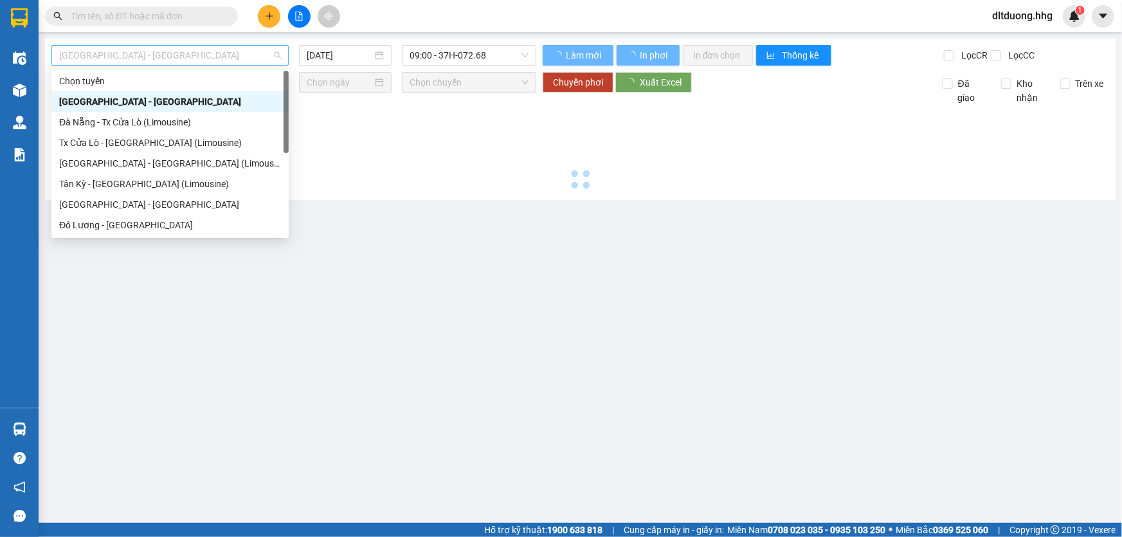
click at [206, 62] on span "Quảng Ngãi - Con Cuông" at bounding box center [170, 55] width 222 height 19
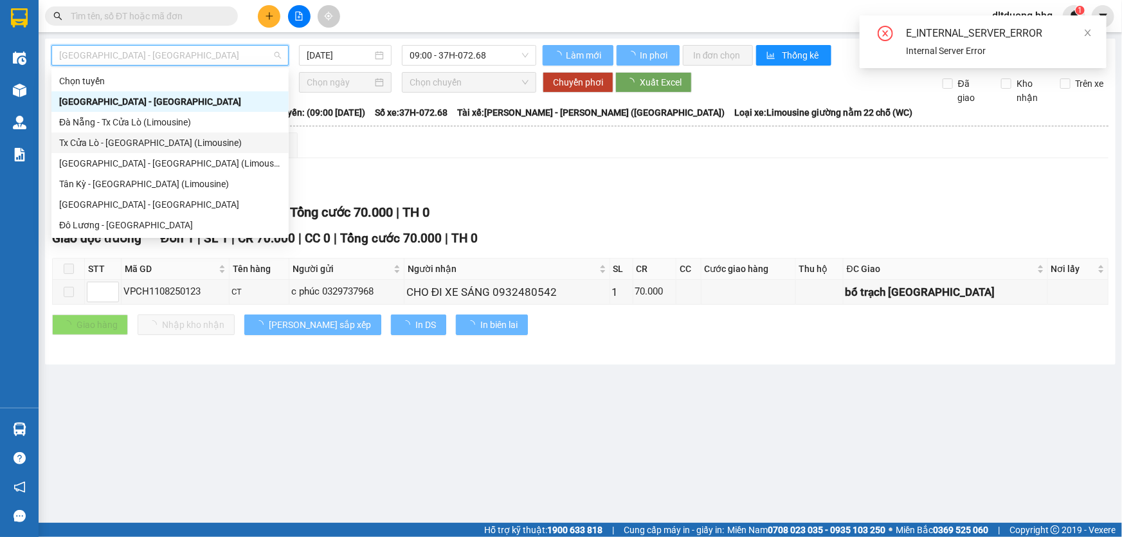
click at [706, 431] on main "Quảng Ngãi - Con Cuông 12/08/2025 09:00 - 37H-072.68 Làm mới In phơi In đơn chọ…" at bounding box center [561, 261] width 1122 height 523
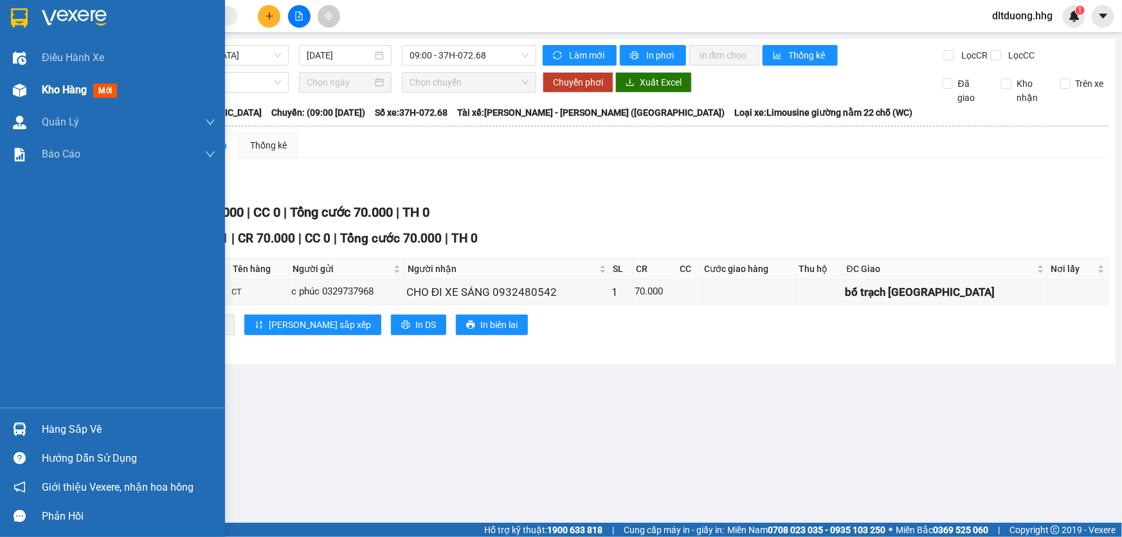
click at [69, 88] on span "Kho hàng" at bounding box center [64, 90] width 45 height 12
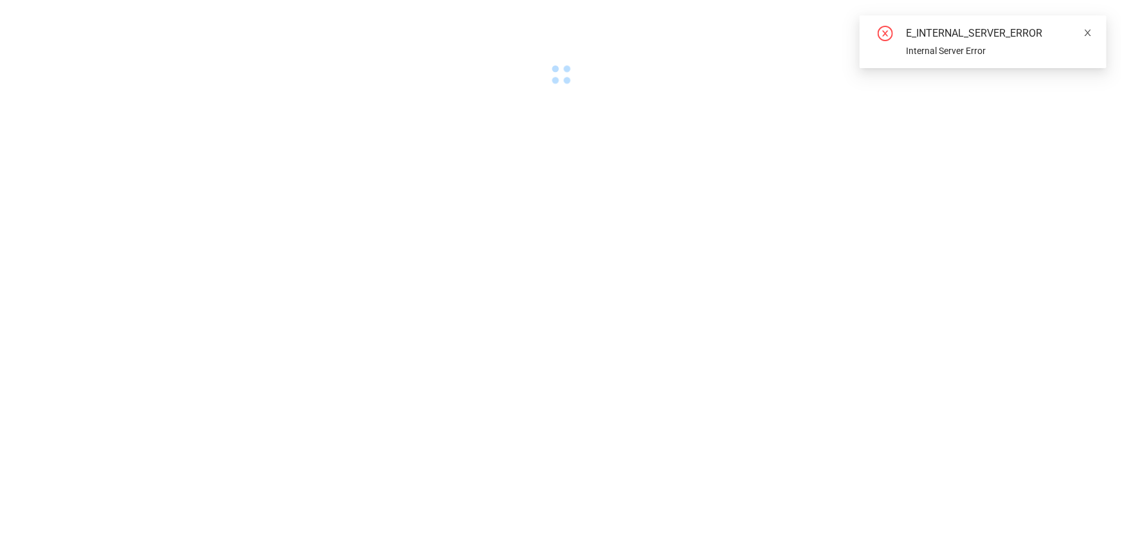
click at [1091, 35] on icon "close" at bounding box center [1087, 32] width 9 height 9
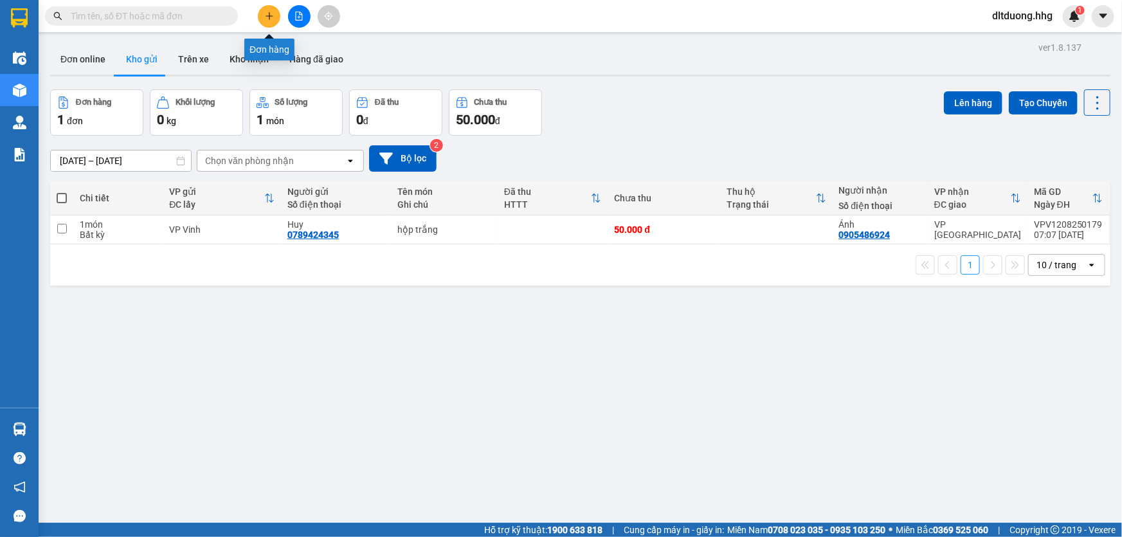
click at [268, 19] on icon "plus" at bounding box center [269, 16] width 9 height 9
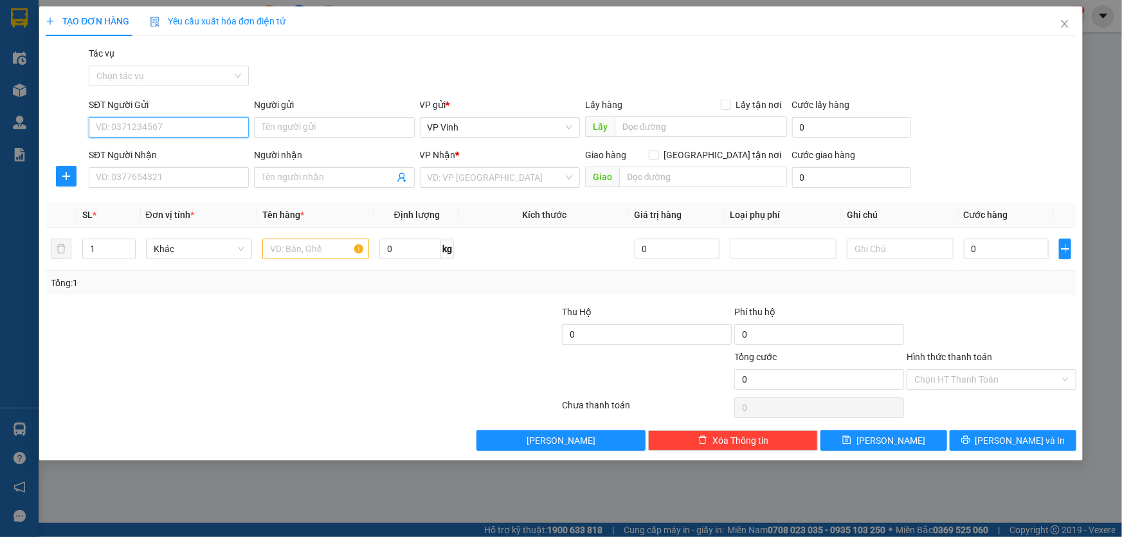
click at [206, 130] on input "SĐT Người Gửi" at bounding box center [169, 127] width 160 height 21
click at [178, 154] on div "0986179785 - Anh Công" at bounding box center [168, 153] width 145 height 14
type input "0986179785"
type input "Anh Công"
type input "0986179785"
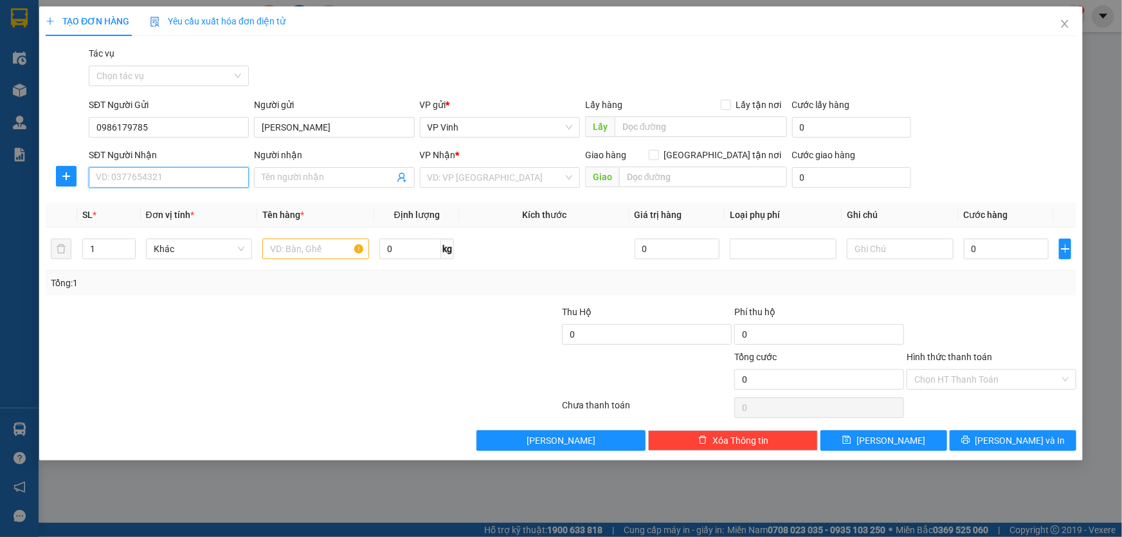
click at [175, 183] on input "SĐT Người Nhận" at bounding box center [169, 177] width 160 height 21
click at [179, 204] on div "0981290959 - thắng" at bounding box center [168, 203] width 145 height 14
type input "0981290959"
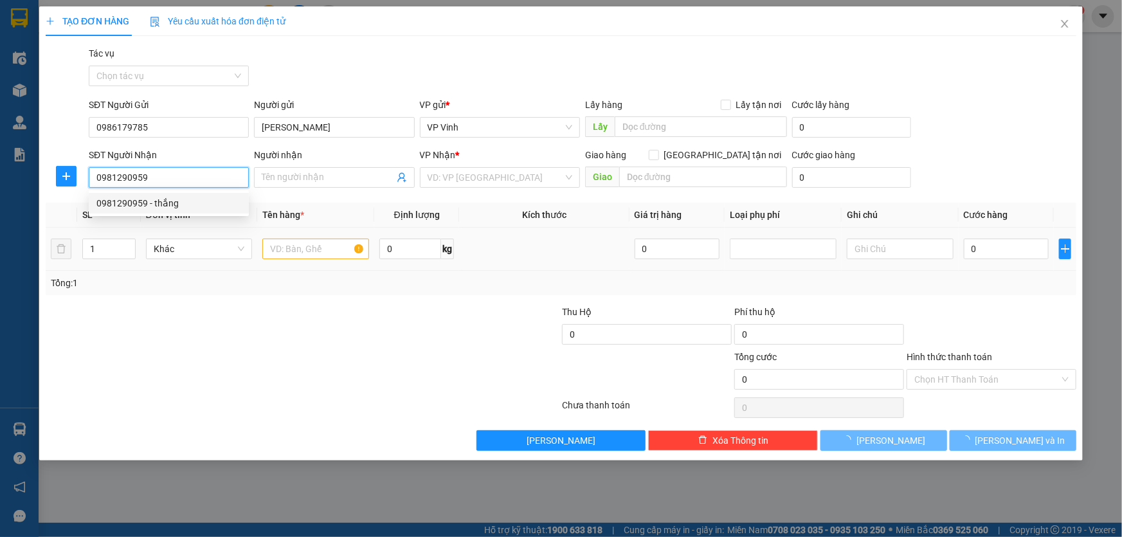
type input "thắng"
checkbox input "true"
type input "liên chiểu"
type input "50.000"
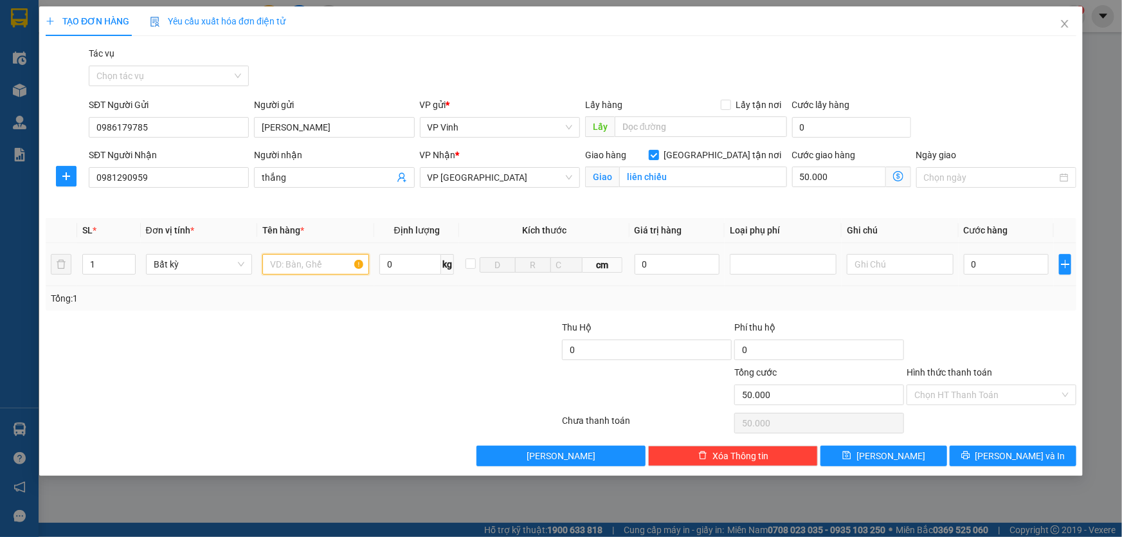
click at [322, 265] on input "text" at bounding box center [315, 264] width 107 height 21
type input "ct"
click at [1009, 269] on input "0" at bounding box center [1005, 264] width 85 height 21
type input "5"
type input "50.005"
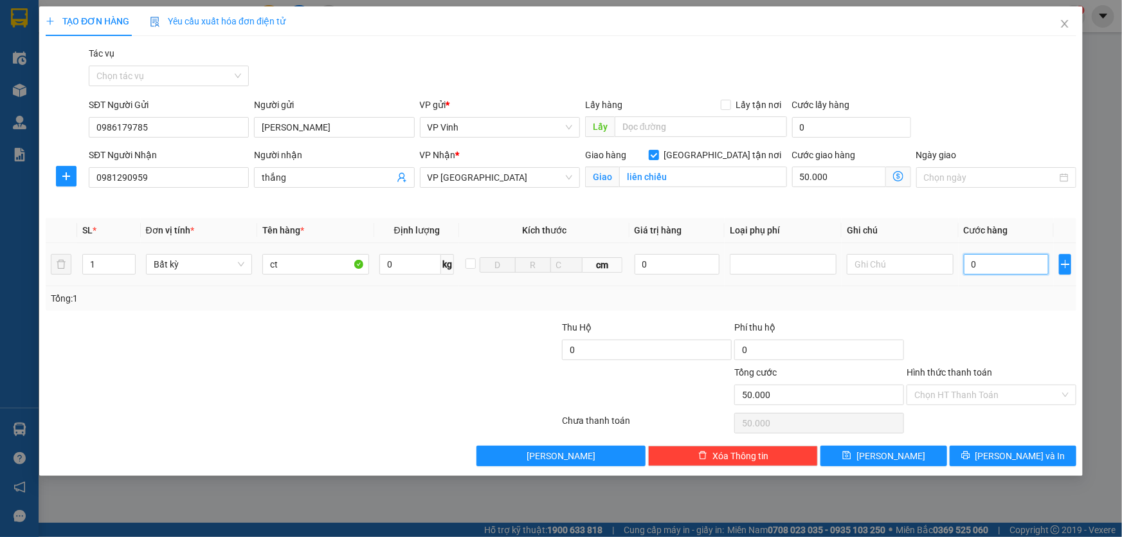
type input "50.005"
type input "50"
type input "50.050"
type input "500"
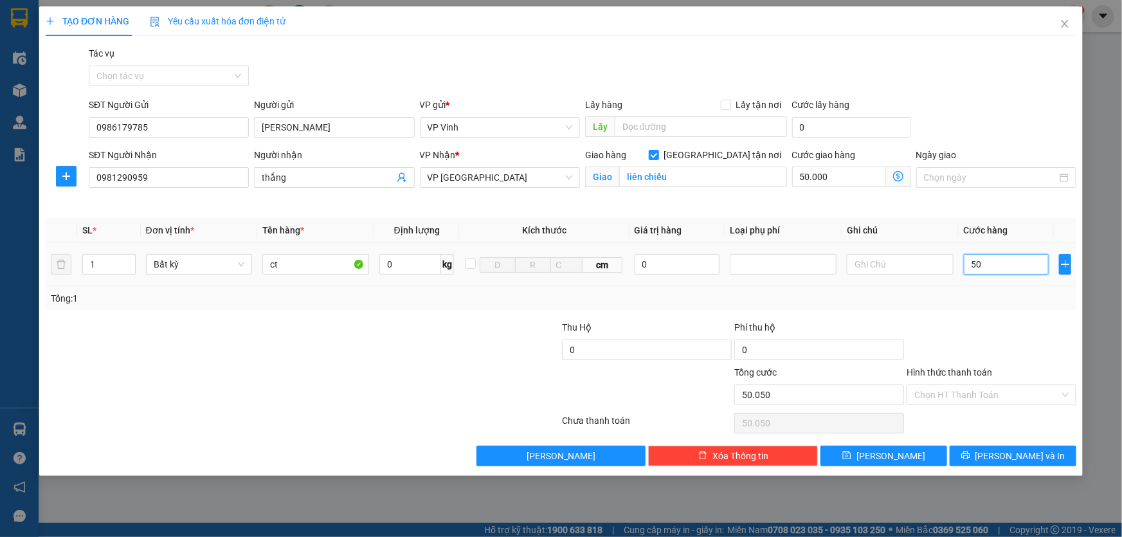
type input "50.500"
type input "5.000"
type input "55.000"
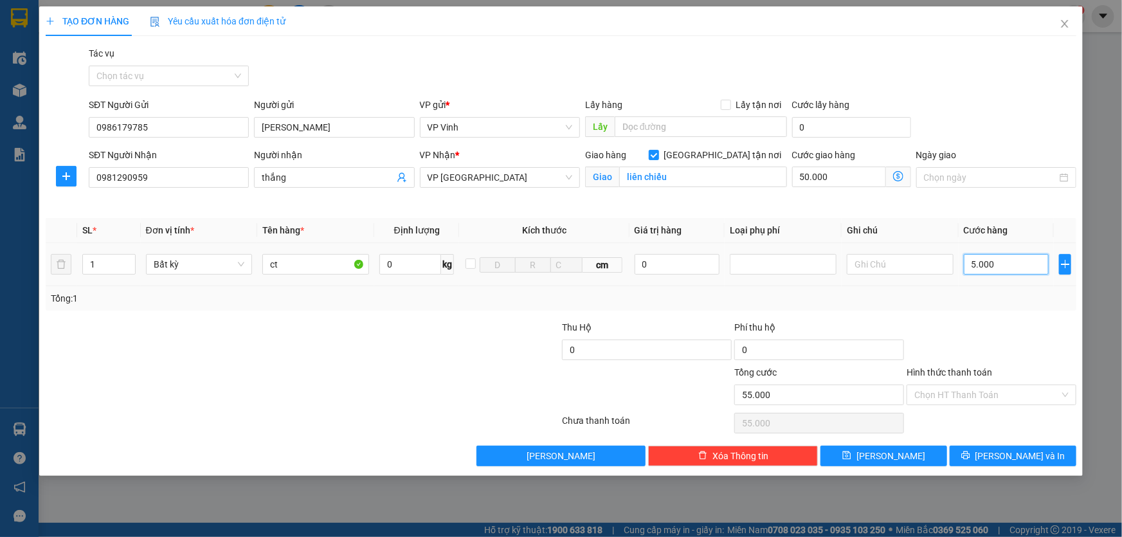
type input "50.000"
type input "100.000"
type input "50.000"
click at [850, 454] on button "Lưu" at bounding box center [883, 455] width 127 height 21
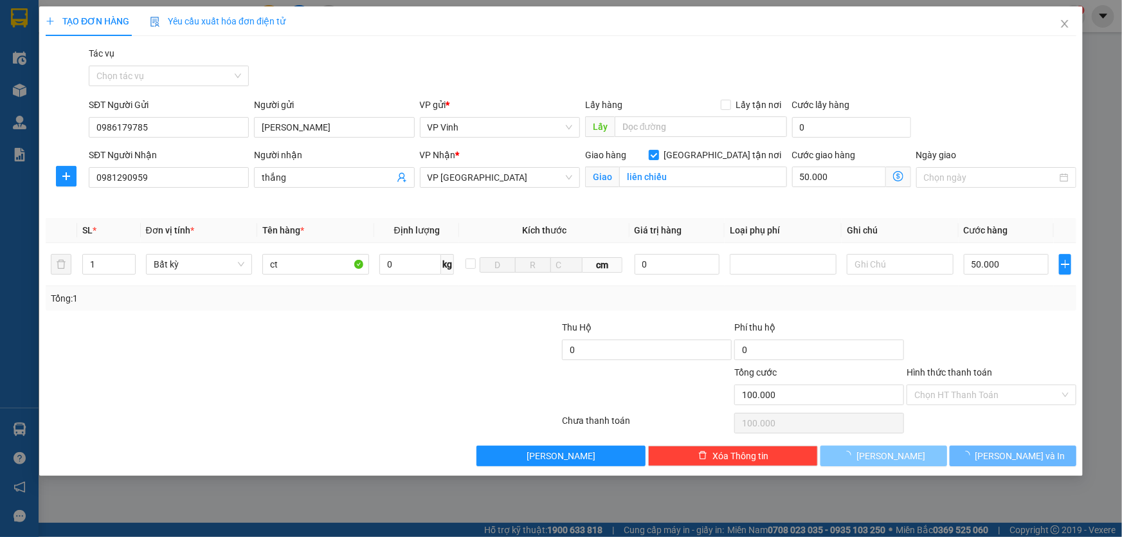
checkbox input "false"
type input "0"
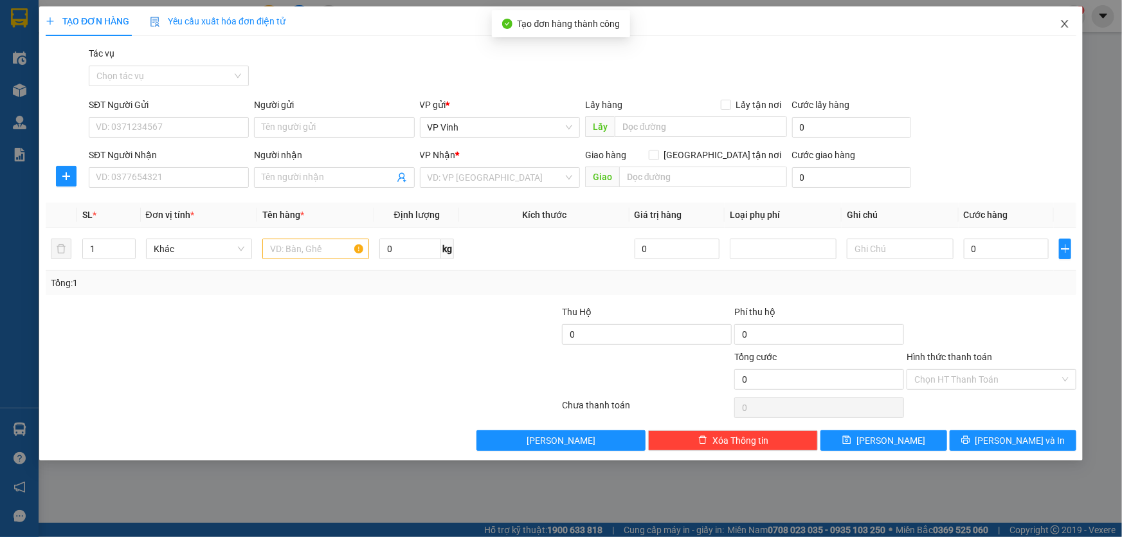
click at [1059, 26] on span "Close" at bounding box center [1064, 24] width 36 height 36
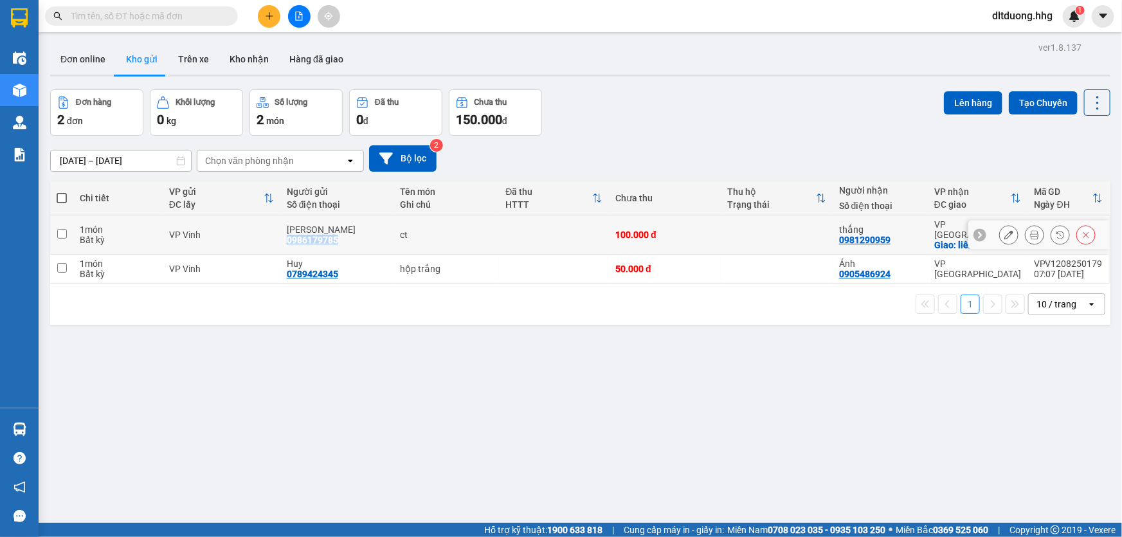
drag, startPoint x: 338, startPoint y: 234, endPoint x: 287, endPoint y: 236, distance: 50.8
click at [287, 236] on div "Anh Công 0986179785" at bounding box center [337, 234] width 100 height 21
checkbox input "true"
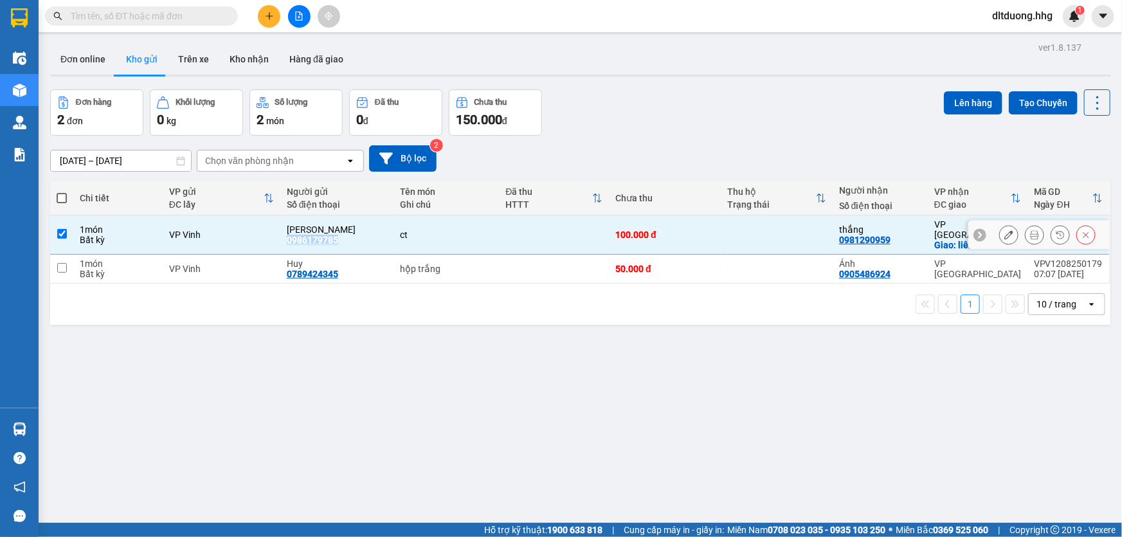
copy div "0986179785"
click at [169, 19] on input "text" at bounding box center [147, 16] width 152 height 14
paste input "0986179785"
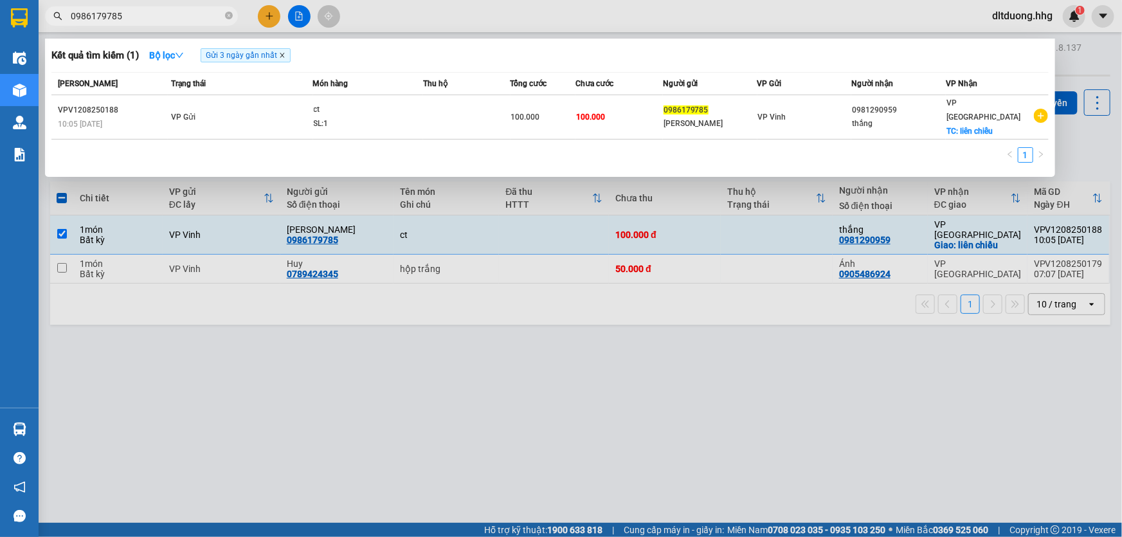
type input "0986179785"
click at [283, 53] on icon "close" at bounding box center [282, 55] width 6 height 6
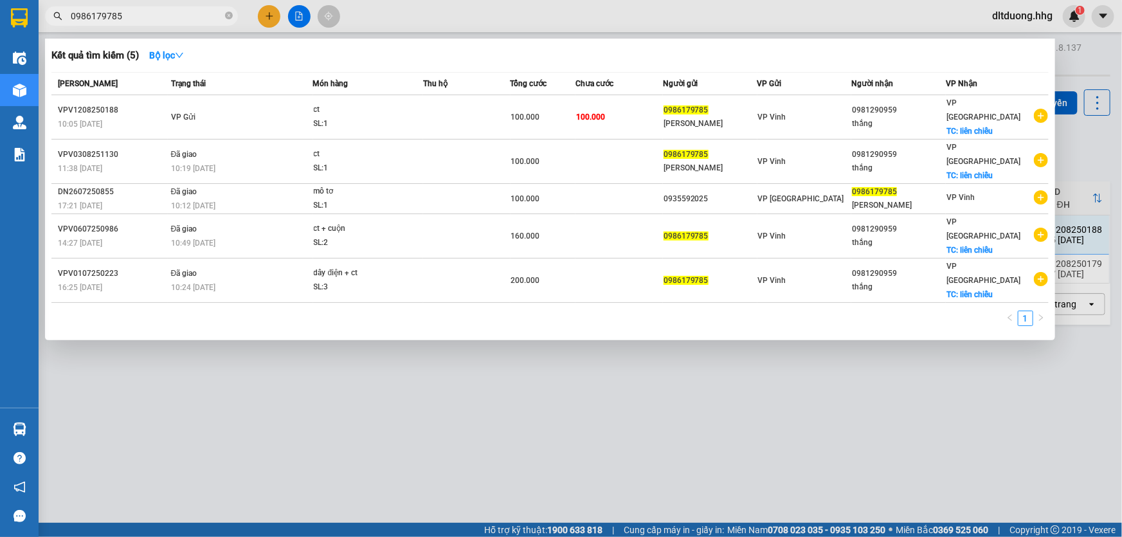
click at [449, 10] on div at bounding box center [561, 268] width 1122 height 537
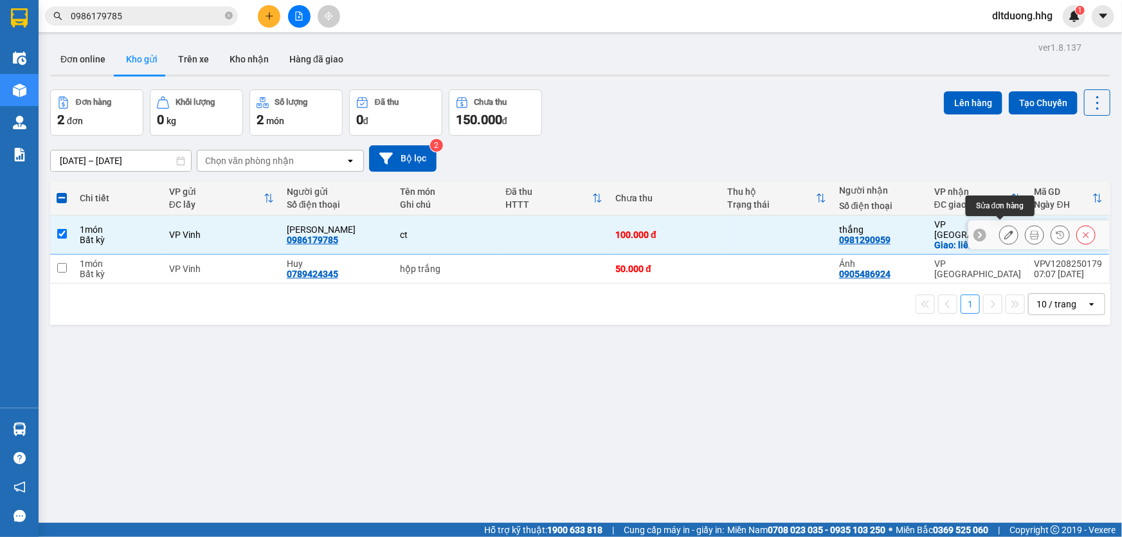
click at [1004, 230] on icon at bounding box center [1008, 234] width 9 height 9
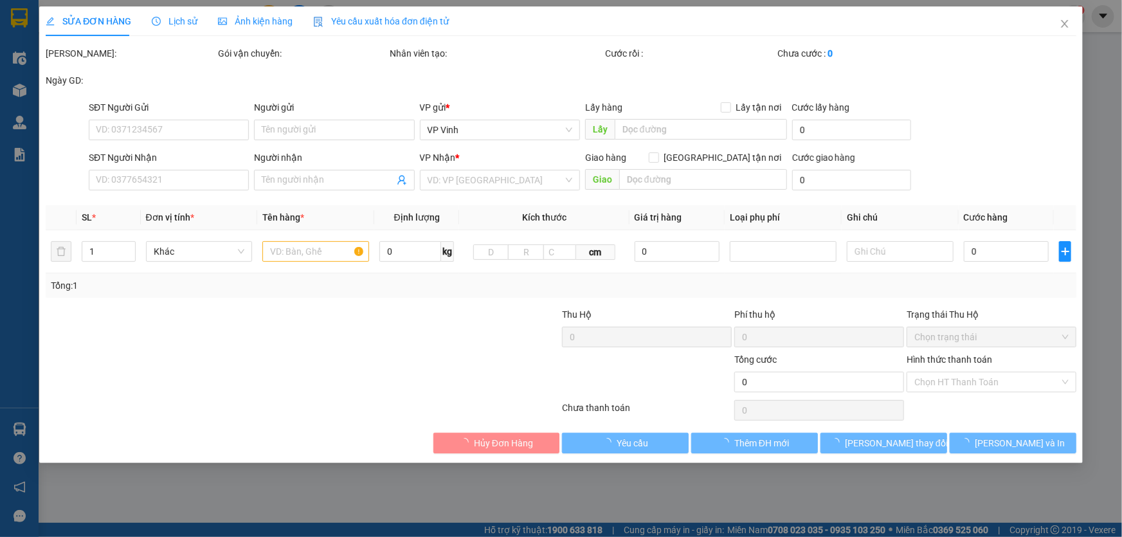
type input "0986179785"
type input "Anh Công"
type input "0981290959"
type input "thắng"
checkbox input "true"
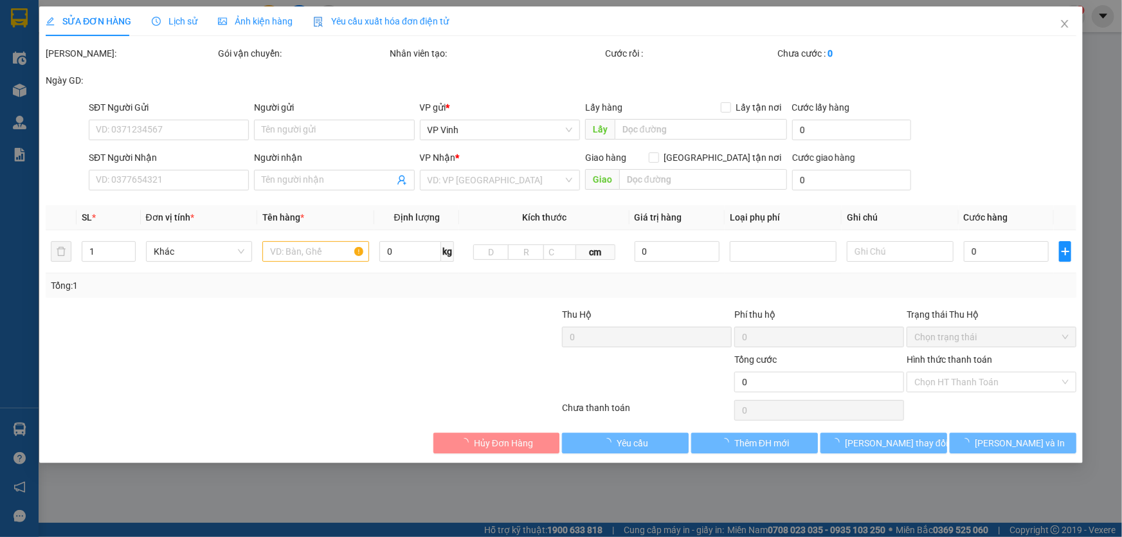
type input "liên chiểu"
type input "100.000"
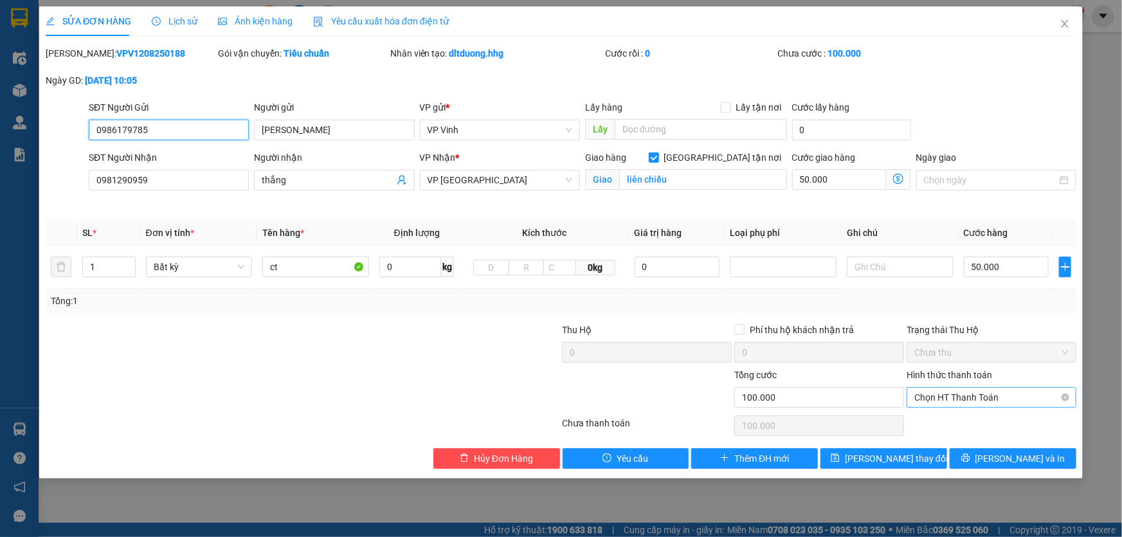
click at [970, 399] on span "Chọn HT Thanh Toán" at bounding box center [991, 397] width 154 height 19
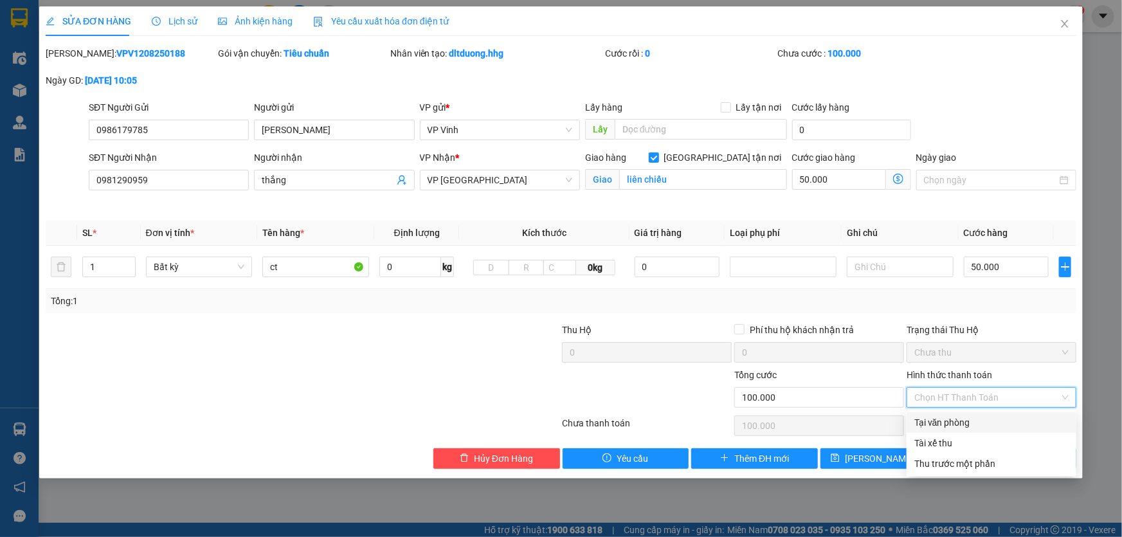
click at [965, 420] on div "Tại văn phòng" at bounding box center [991, 422] width 154 height 14
type input "0"
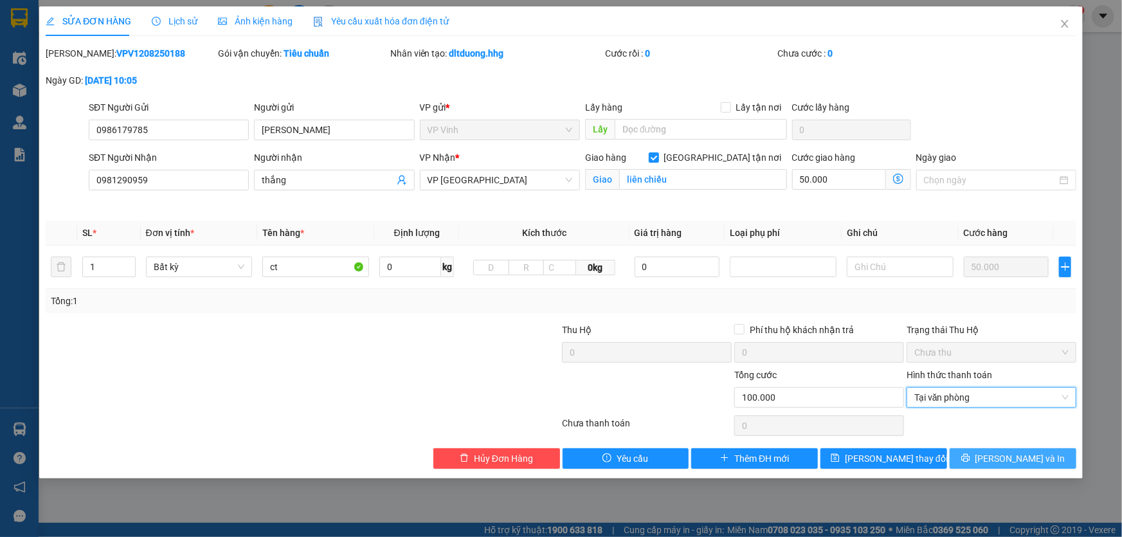
click at [981, 463] on button "Lưu và In" at bounding box center [1012, 458] width 127 height 21
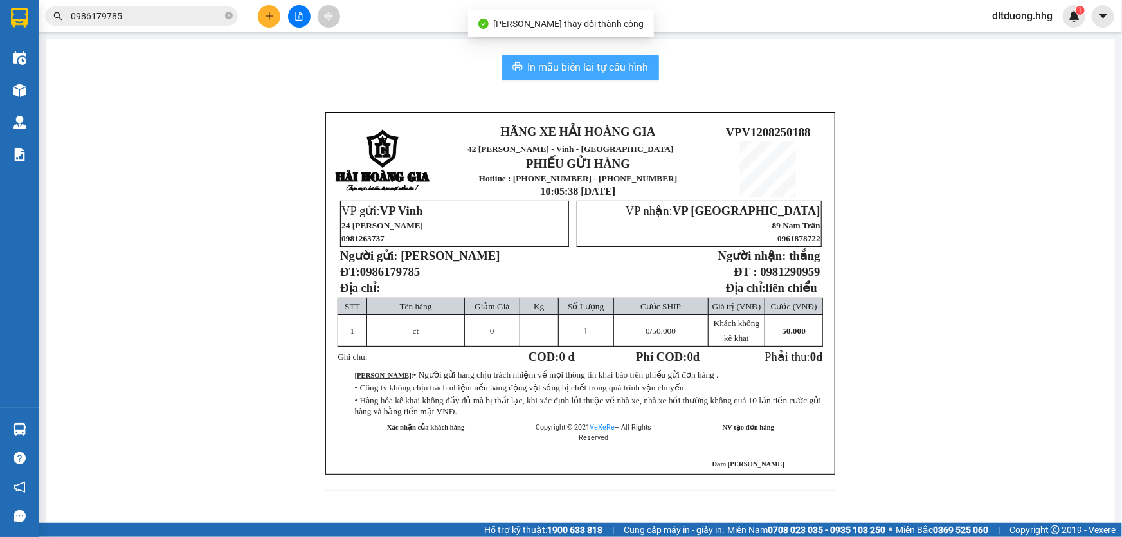
click at [632, 66] on span "In mẫu biên lai tự cấu hình" at bounding box center [588, 67] width 121 height 16
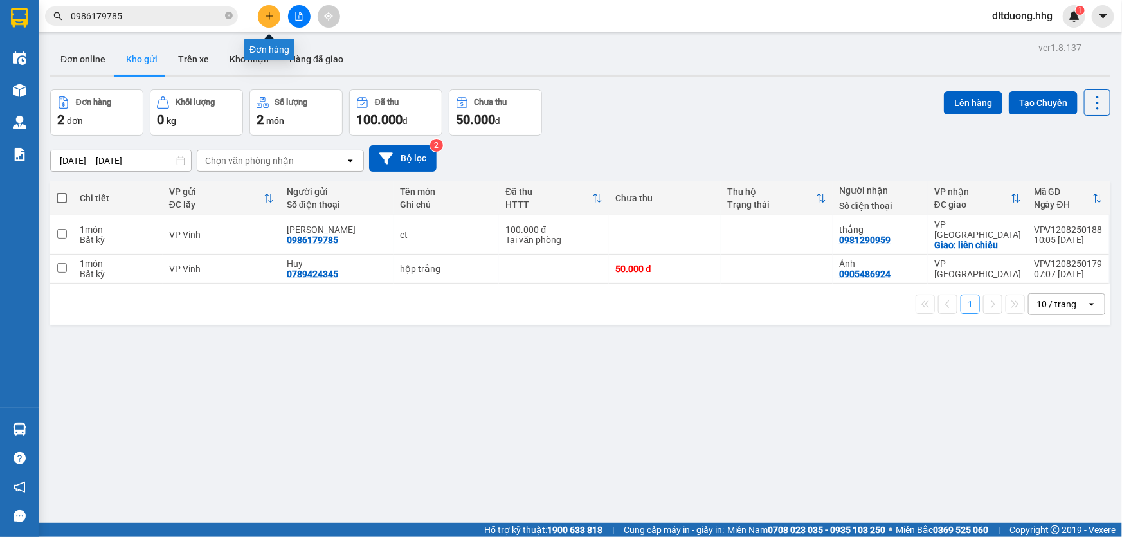
click at [264, 13] on button at bounding box center [269, 16] width 22 height 22
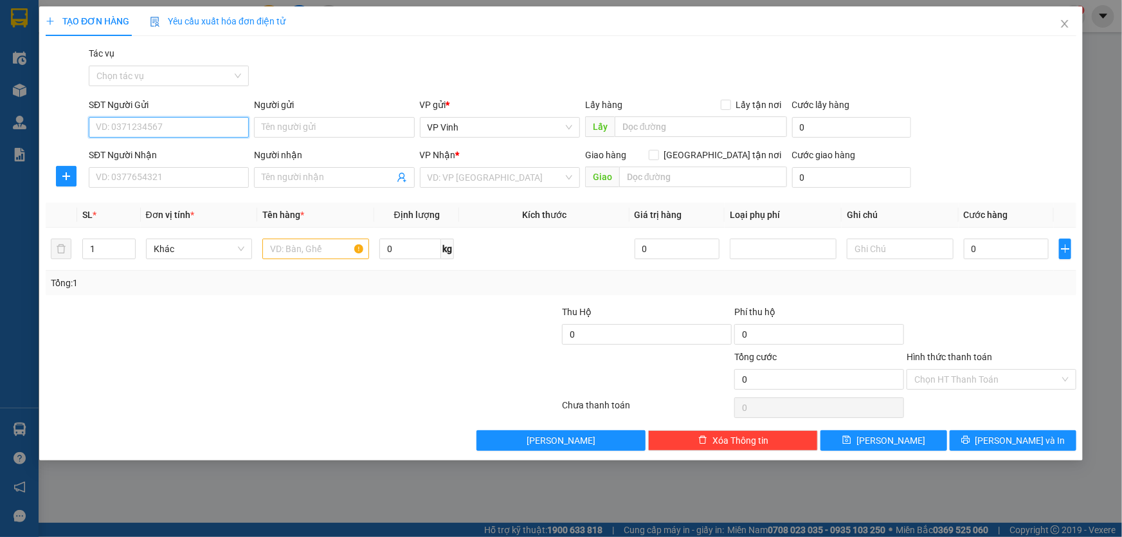
click at [213, 124] on input "SĐT Người Gửi" at bounding box center [169, 127] width 160 height 21
click at [192, 148] on div "0963199982 - Cẩm Anh" at bounding box center [168, 153] width 145 height 14
type input "0963199982"
type input "Cẩm Anh"
type input "0963199982"
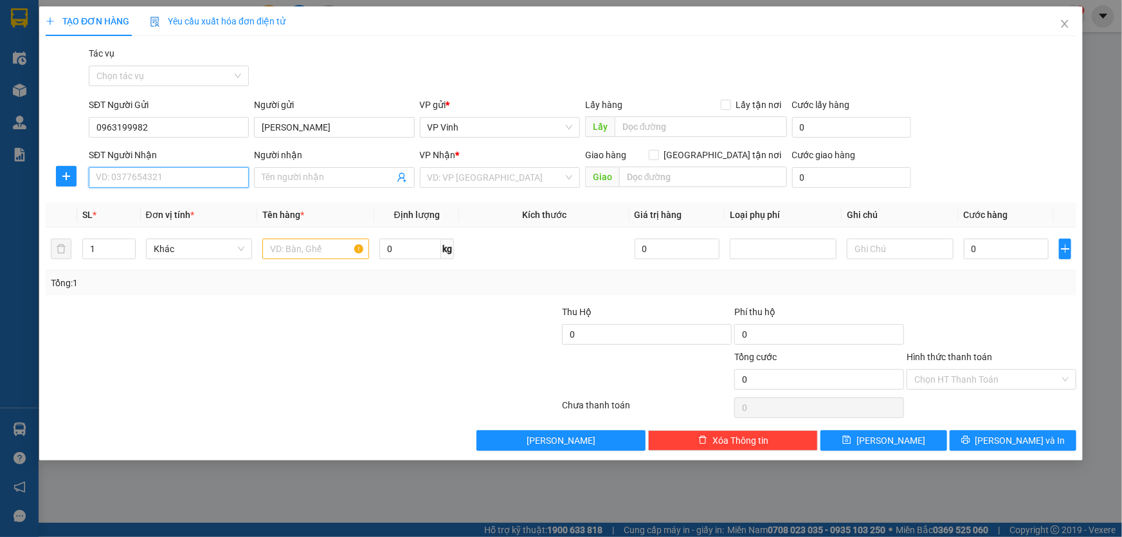
click at [195, 179] on input "SĐT Người Nhận" at bounding box center [169, 177] width 160 height 21
click at [170, 201] on div "0777408408 - Toàn" at bounding box center [168, 203] width 145 height 14
type input "0777408408"
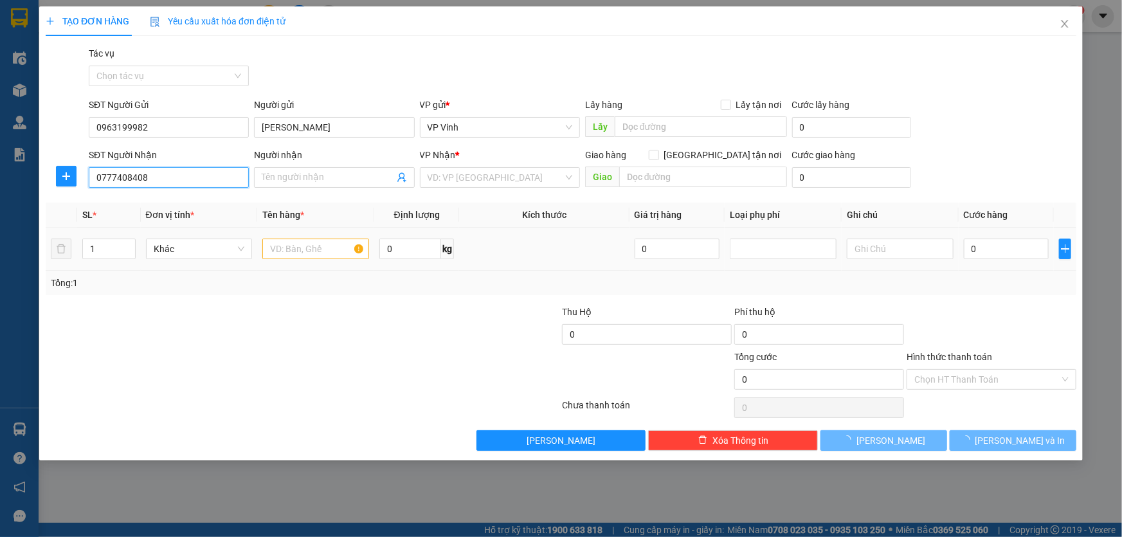
type input "Toàn"
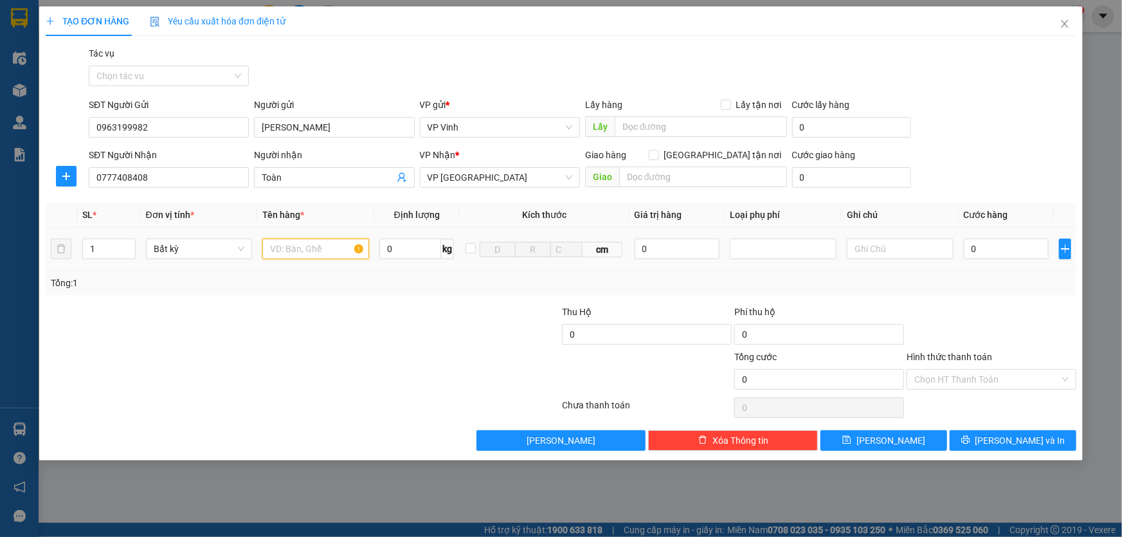
click at [325, 253] on input "text" at bounding box center [315, 248] width 107 height 21
click at [325, 247] on input "text" at bounding box center [315, 248] width 107 height 21
type input "ct DỄ VỠ"
click at [983, 249] on input "0" at bounding box center [1005, 248] width 85 height 21
type input "1"
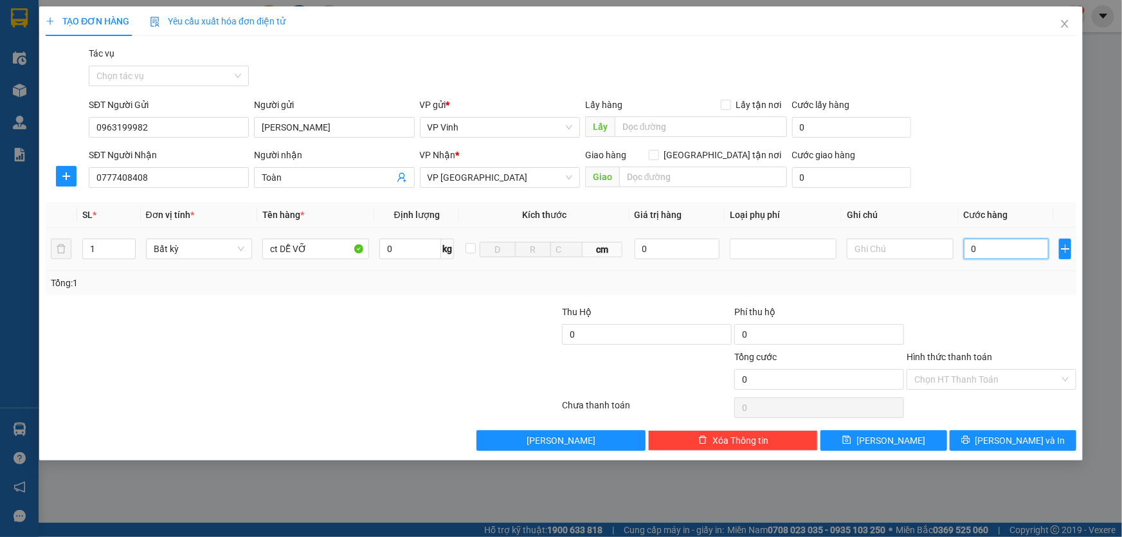
type input "1"
type input "10"
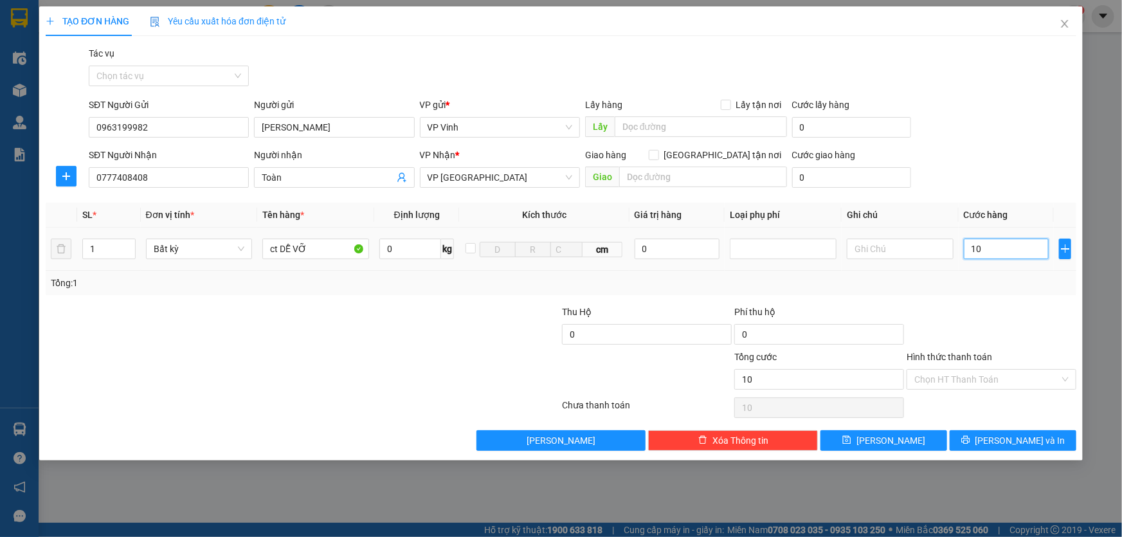
type input "100"
type input "1.000"
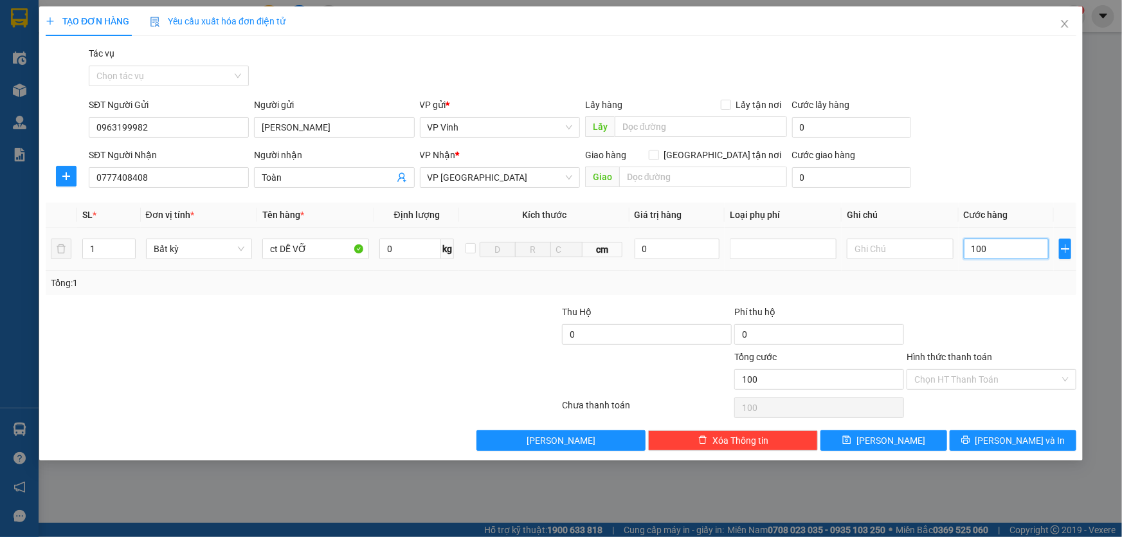
type input "1.000"
type input "10.000"
type input "100.000"
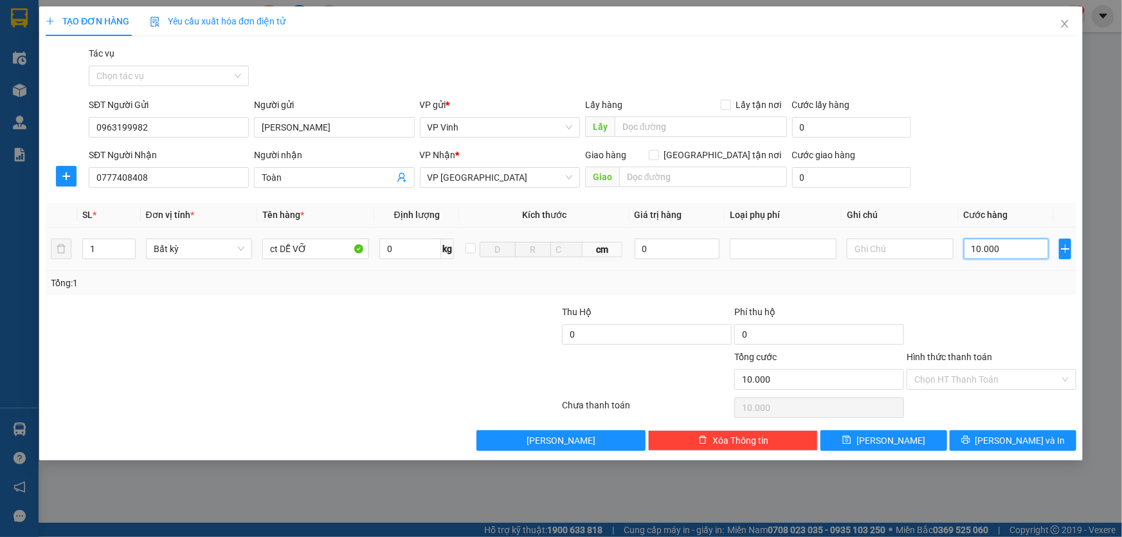
type input "100.000"
click at [1002, 443] on span "Lưu và In" at bounding box center [1020, 440] width 90 height 14
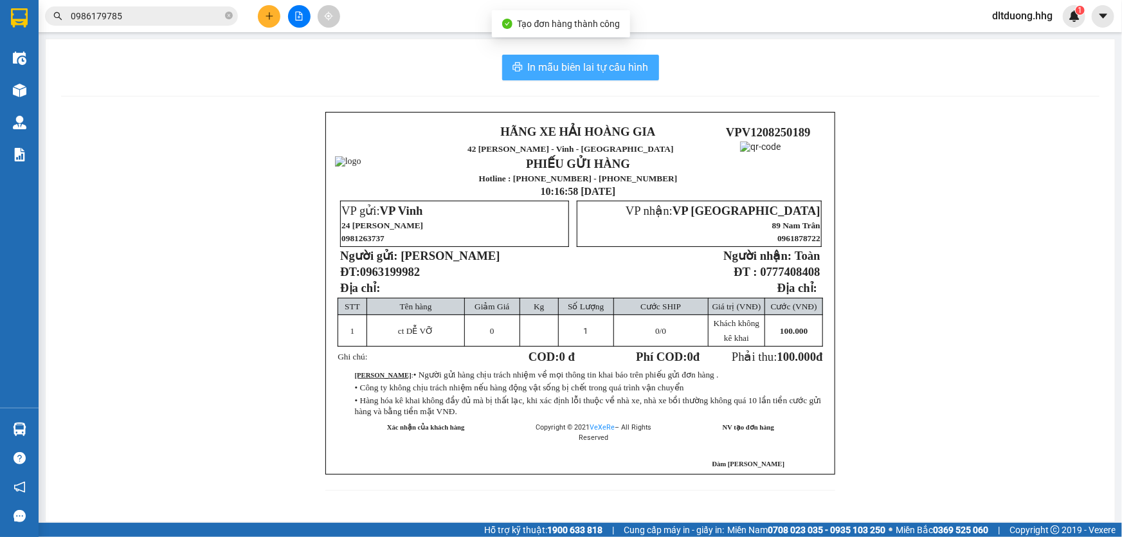
click at [584, 71] on span "In mẫu biên lai tự cấu hình" at bounding box center [588, 67] width 121 height 16
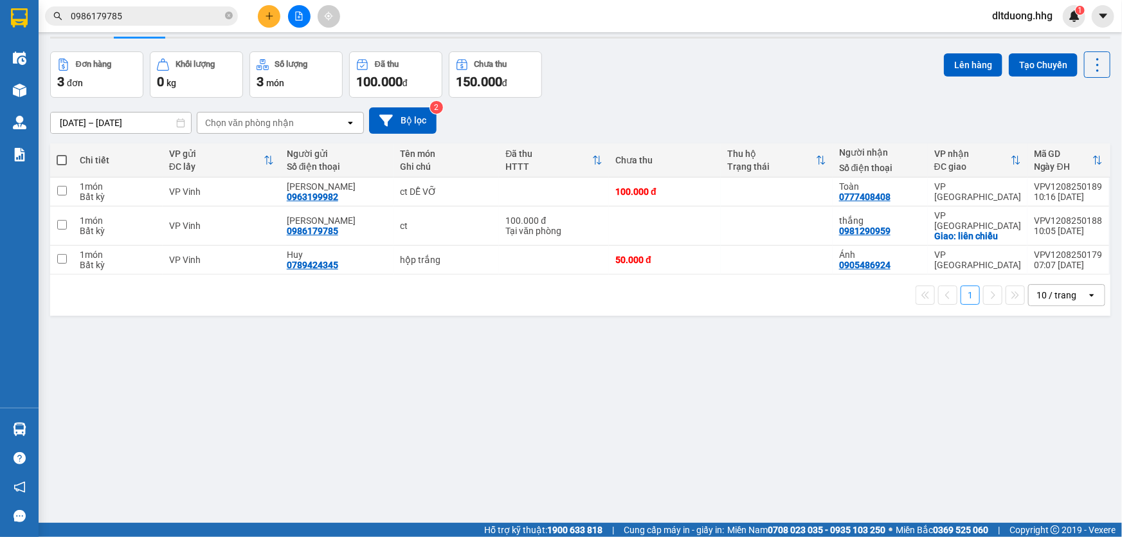
scroll to position [58, 0]
